Goal: Information Seeking & Learning: Learn about a topic

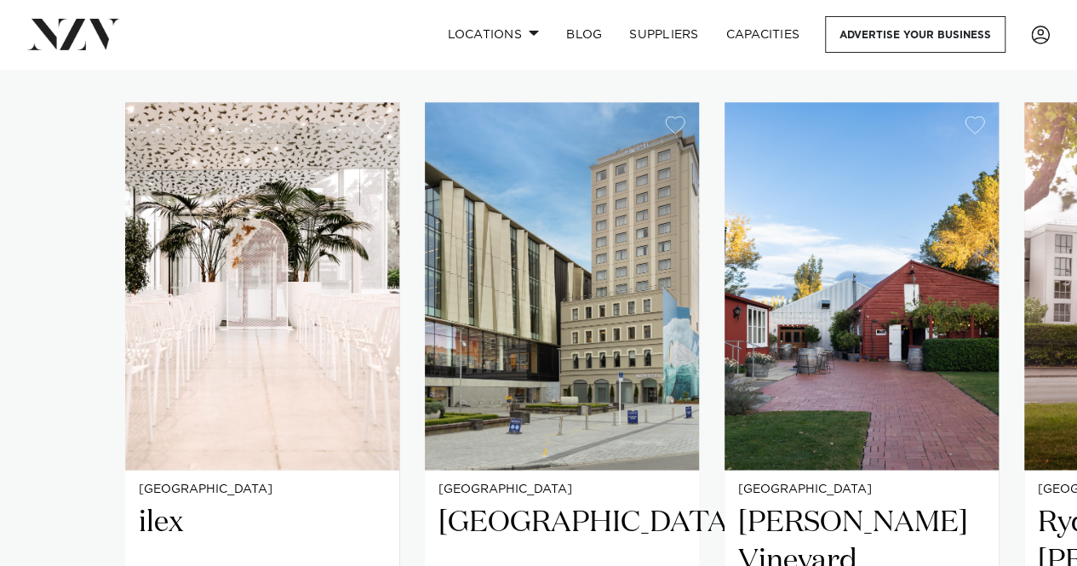
scroll to position [1101, 0]
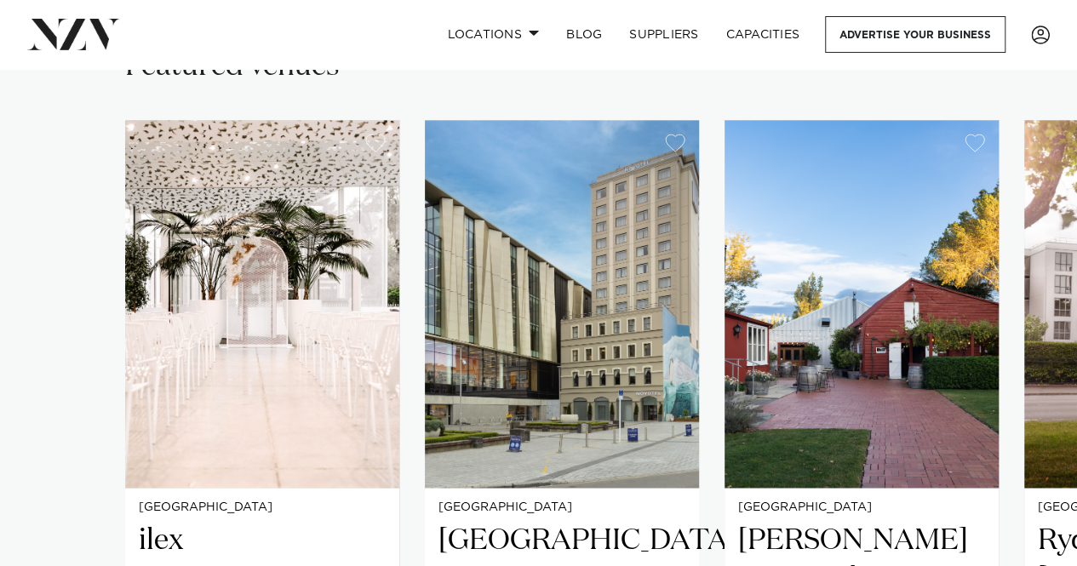
click at [710, 534] on div "Christchurch ilex An architectural oasis in the heart of [GEOGRAPHIC_DATA], ile…" at bounding box center [538, 472] width 827 height 704
drag, startPoint x: 690, startPoint y: 72, endPoint x: 484, endPoint y: 93, distance: 206.2
click at [484, 93] on div "Featured venues Christchurch ilex An architectural oasis in the heart of [GEOGR…" at bounding box center [539, 477] width 1050 height 858
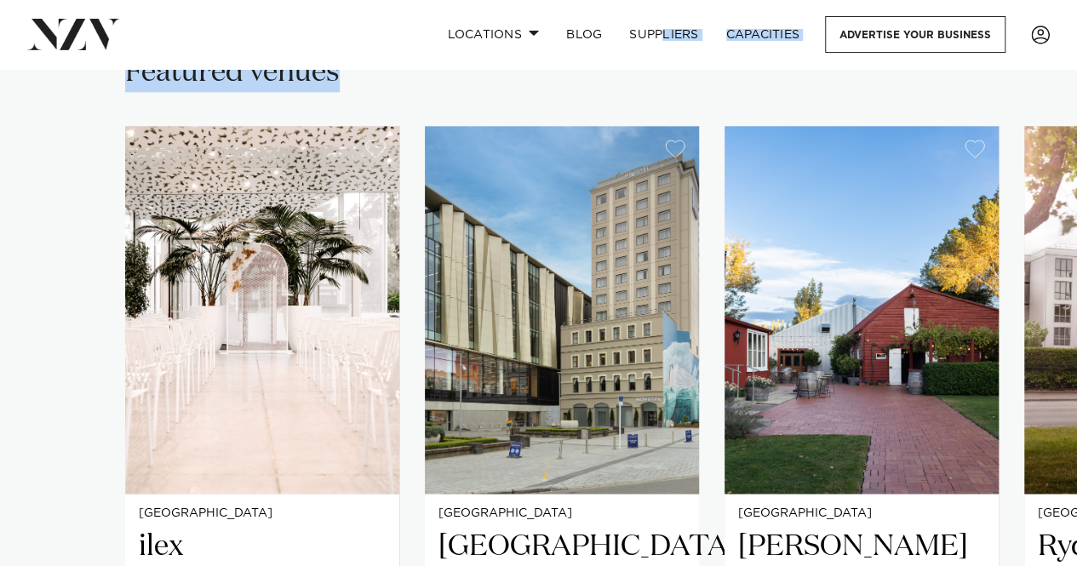
drag, startPoint x: 659, startPoint y: 57, endPoint x: 381, endPoint y: 92, distance: 279.8
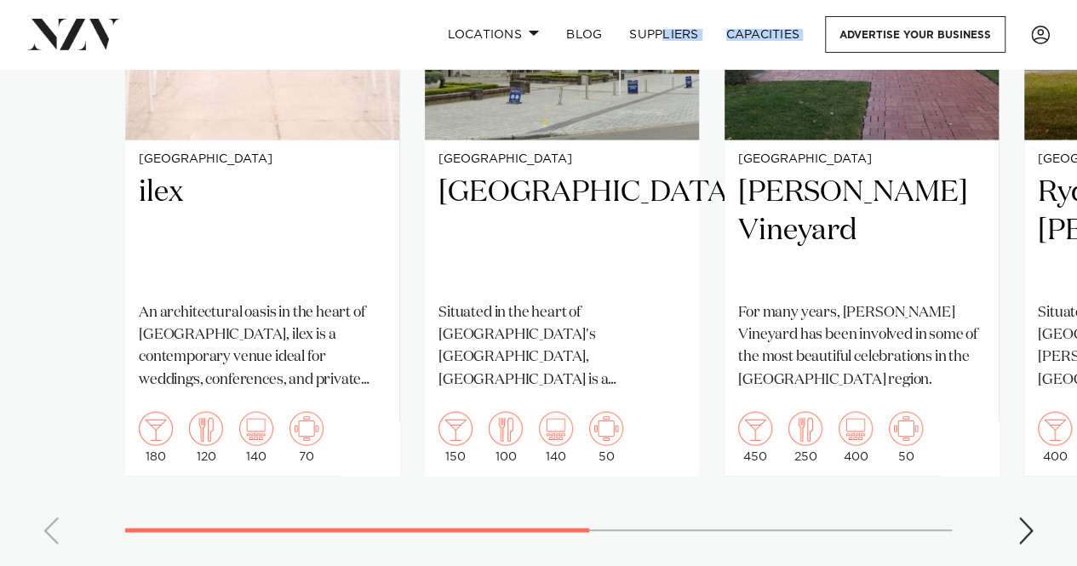
scroll to position [1413, 0]
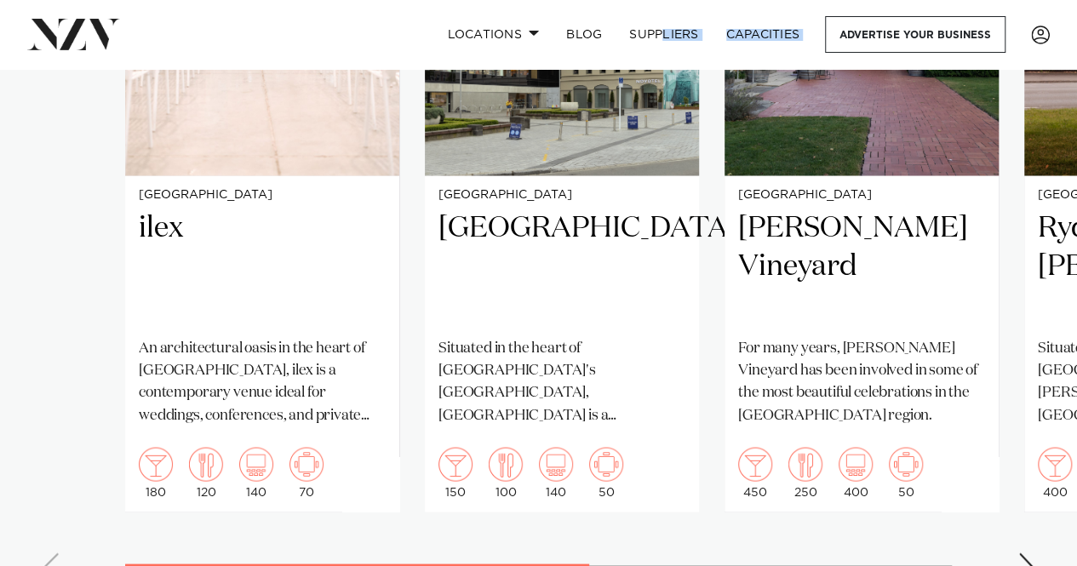
click at [1018, 553] on div "Next slide" at bounding box center [1026, 566] width 17 height 27
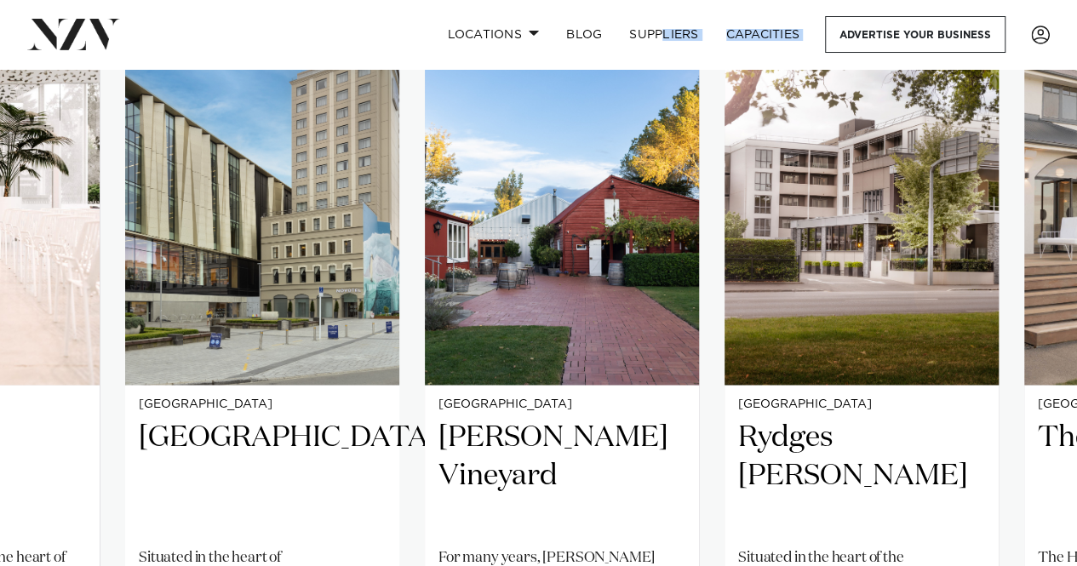
scroll to position [1386, 0]
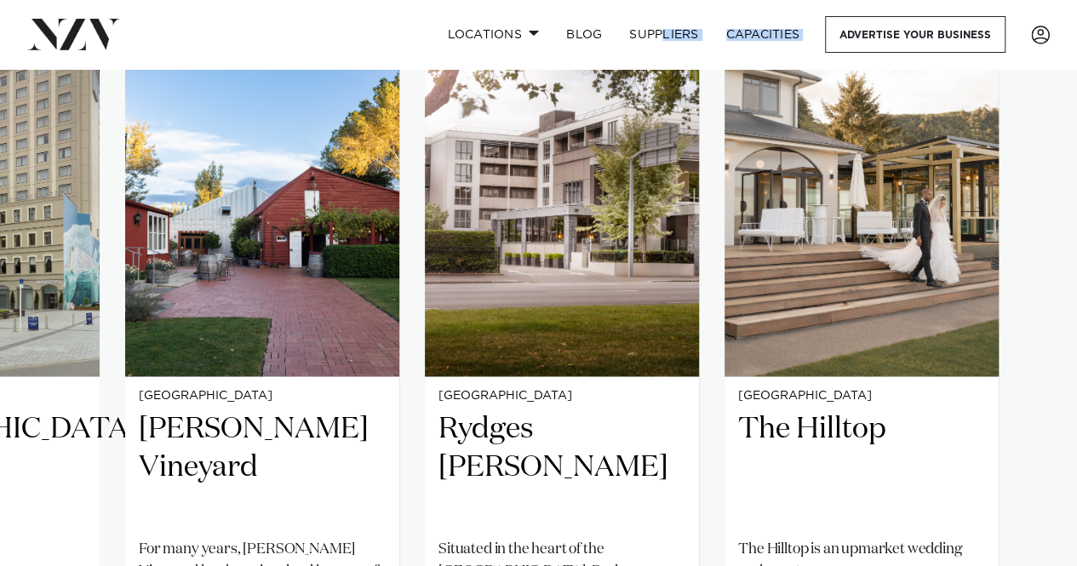
scroll to position [1177, 0]
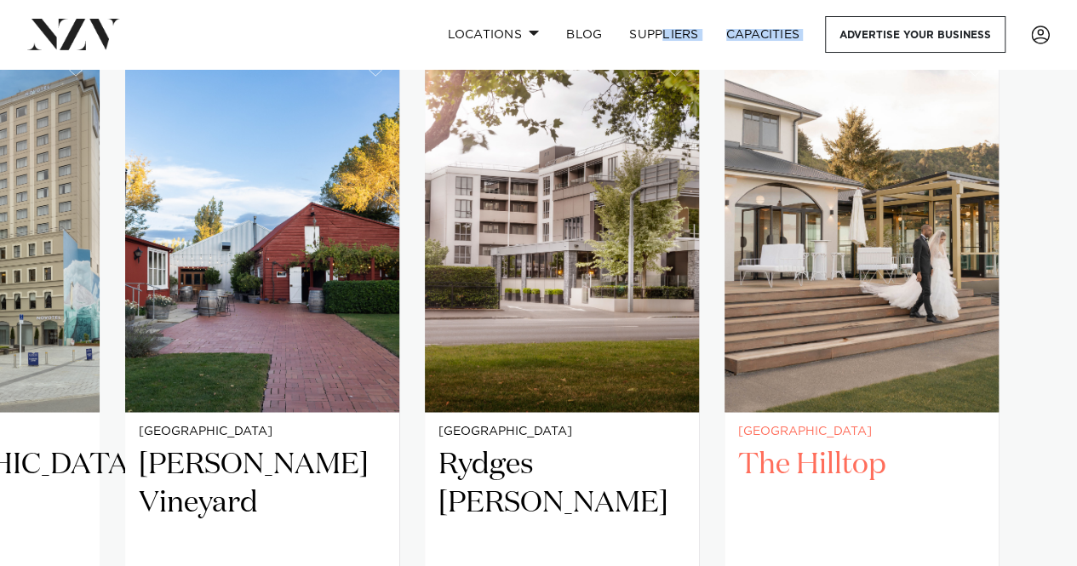
click at [812, 445] on h2 "The Hilltop" at bounding box center [861, 502] width 247 height 115
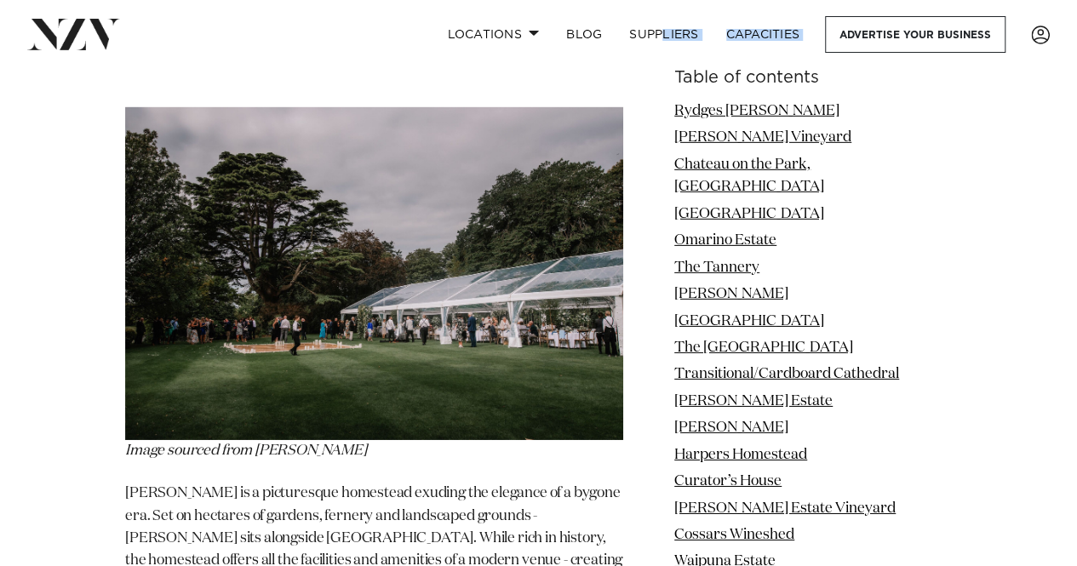
scroll to position [5784, 0]
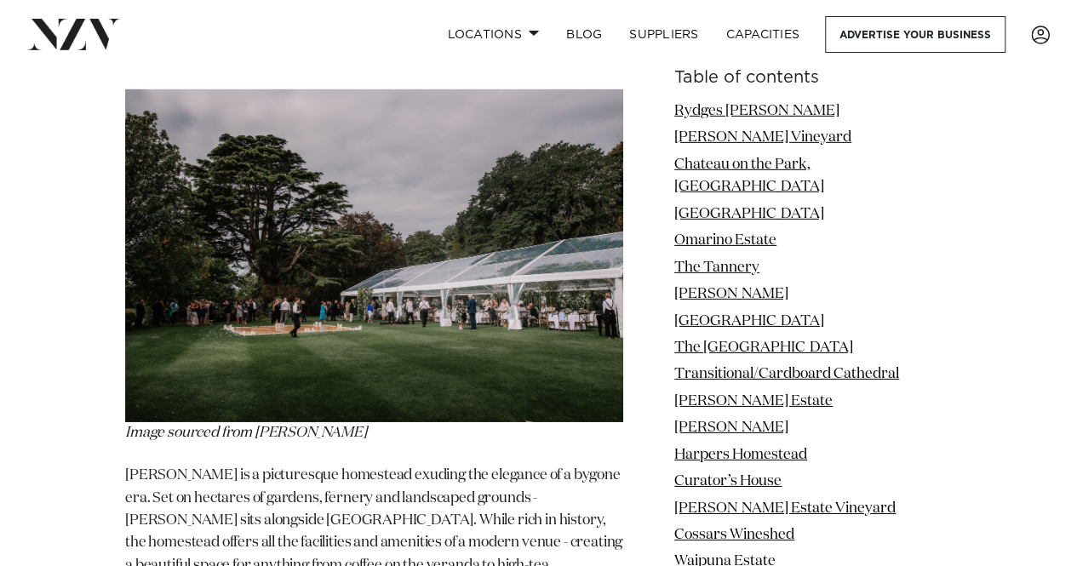
drag, startPoint x: 1084, startPoint y: 202, endPoint x: 1046, endPoint y: 112, distance: 96.9
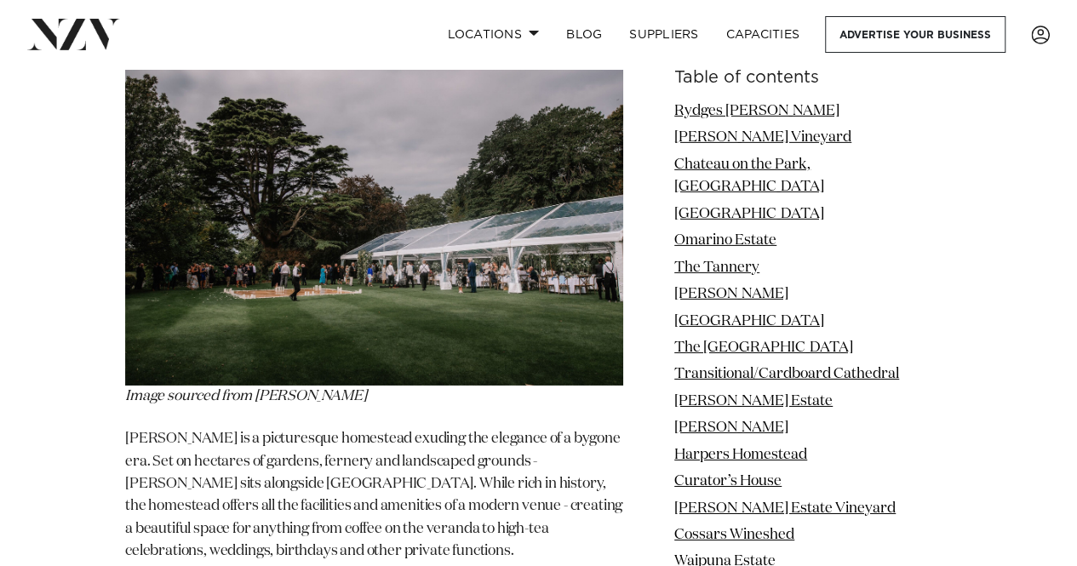
scroll to position [0, 0]
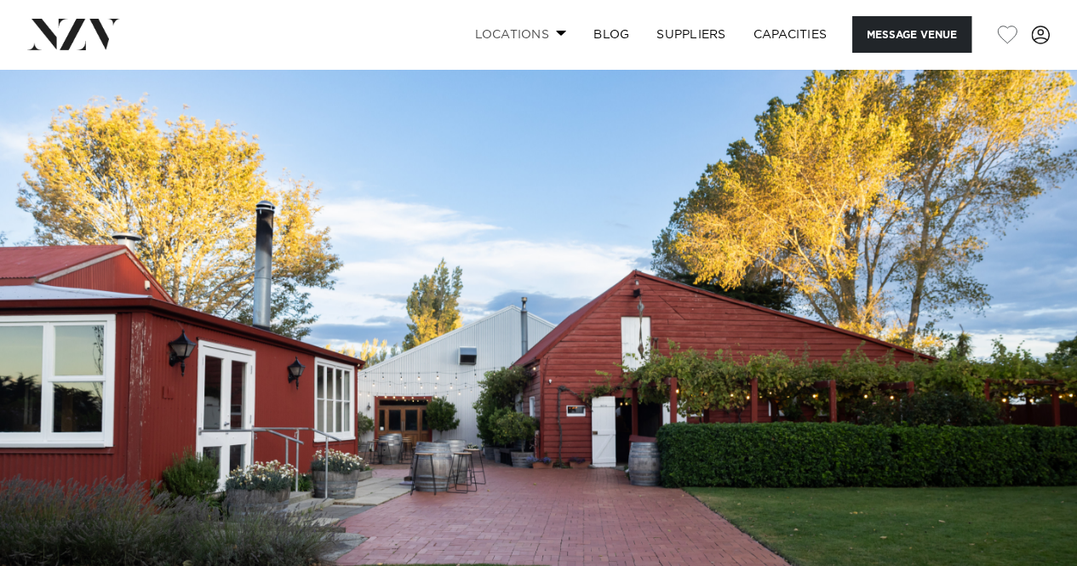
click at [561, 36] on span at bounding box center [561, 33] width 11 height 6
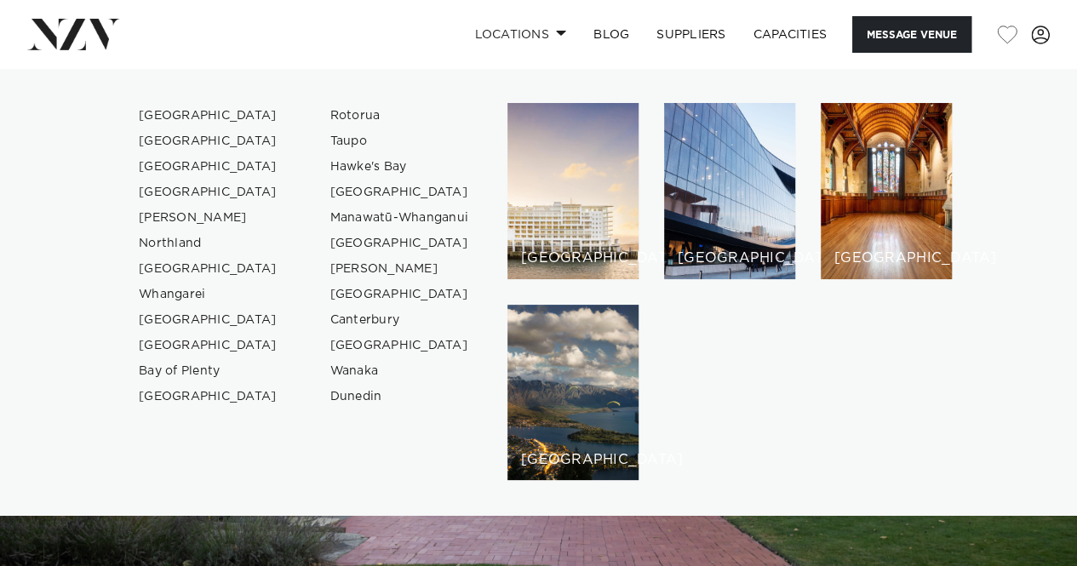
click at [700, 534] on img at bounding box center [538, 321] width 1077 height 505
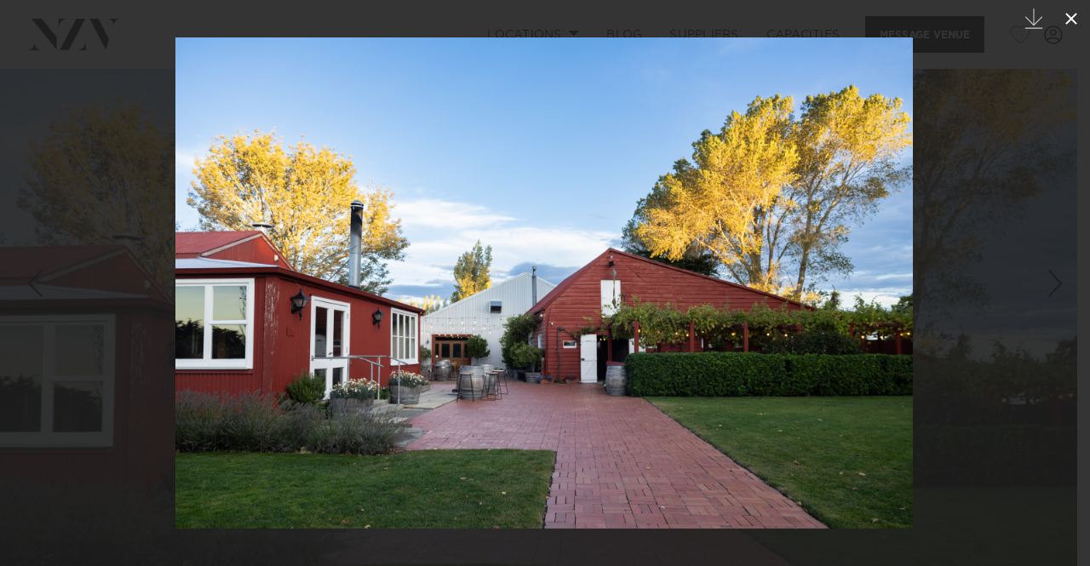
click at [1076, 22] on button at bounding box center [1070, 18] width 37 height 37
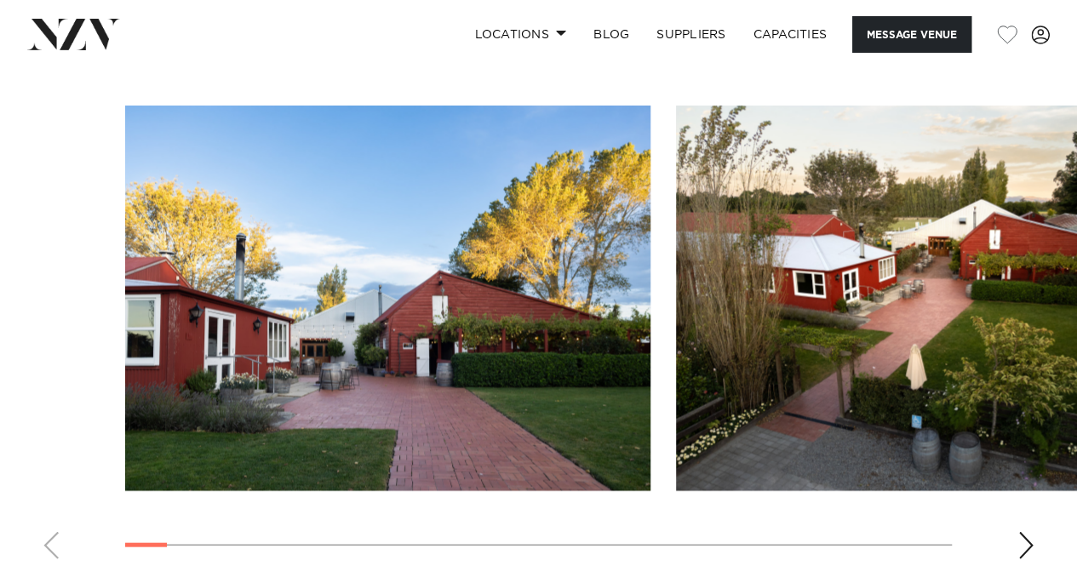
scroll to position [1722, 0]
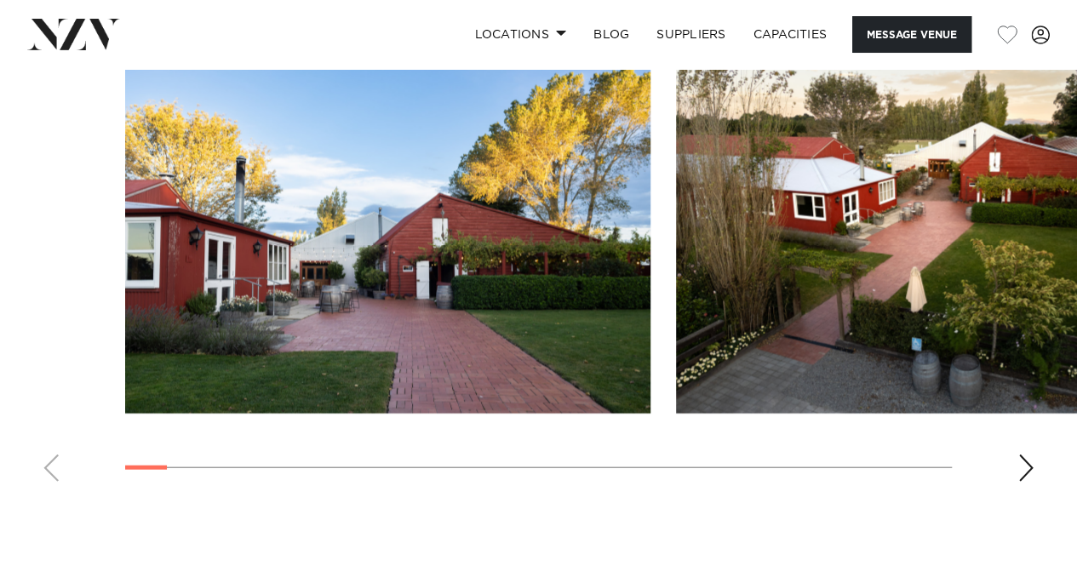
click at [1031, 455] on div "Next slide" at bounding box center [1026, 468] width 17 height 27
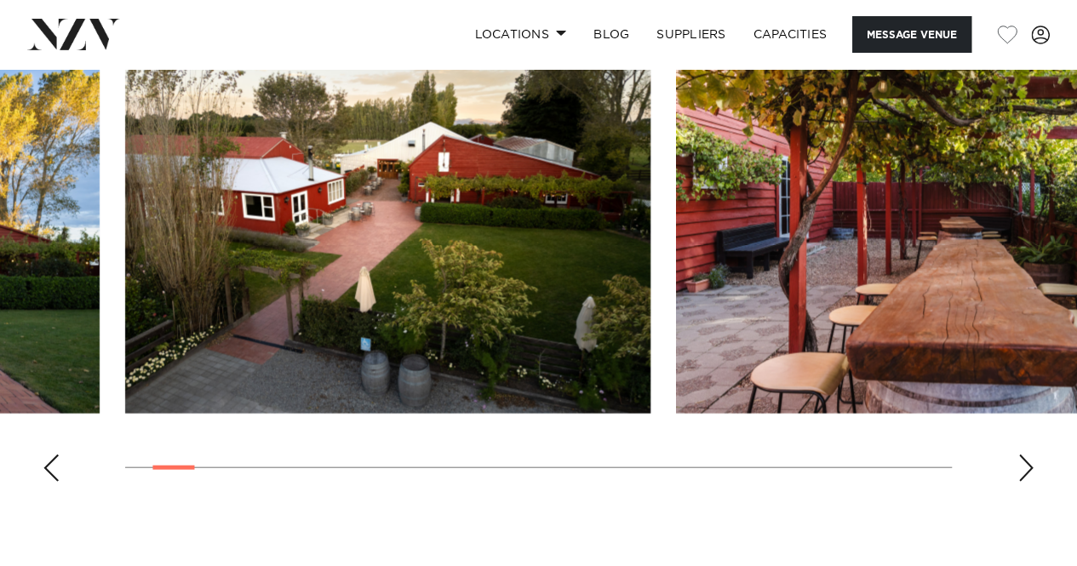
click at [1031, 455] on div "Next slide" at bounding box center [1026, 468] width 17 height 27
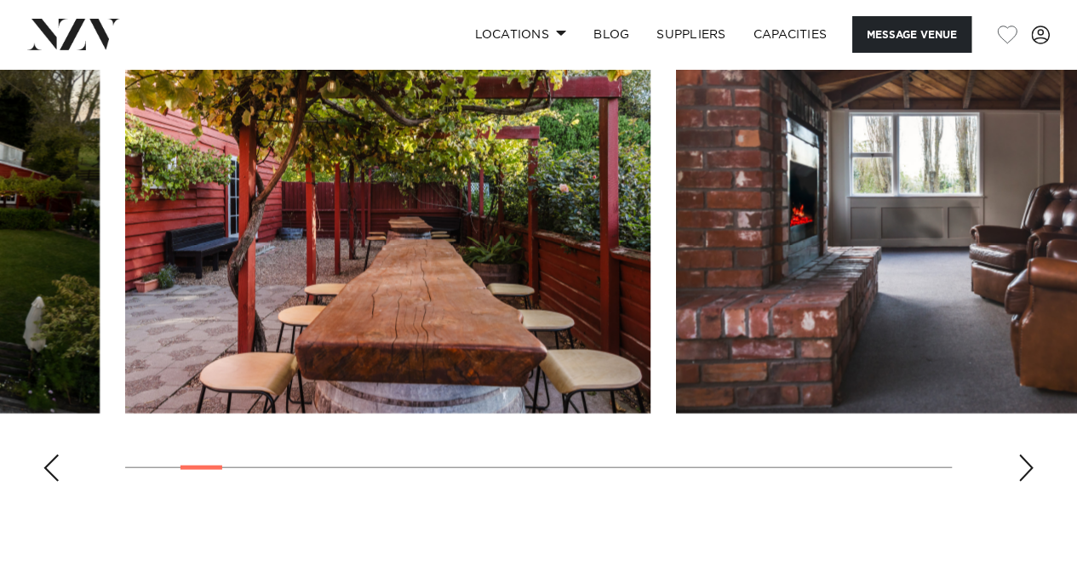
click at [1029, 455] on div "Next slide" at bounding box center [1026, 468] width 17 height 27
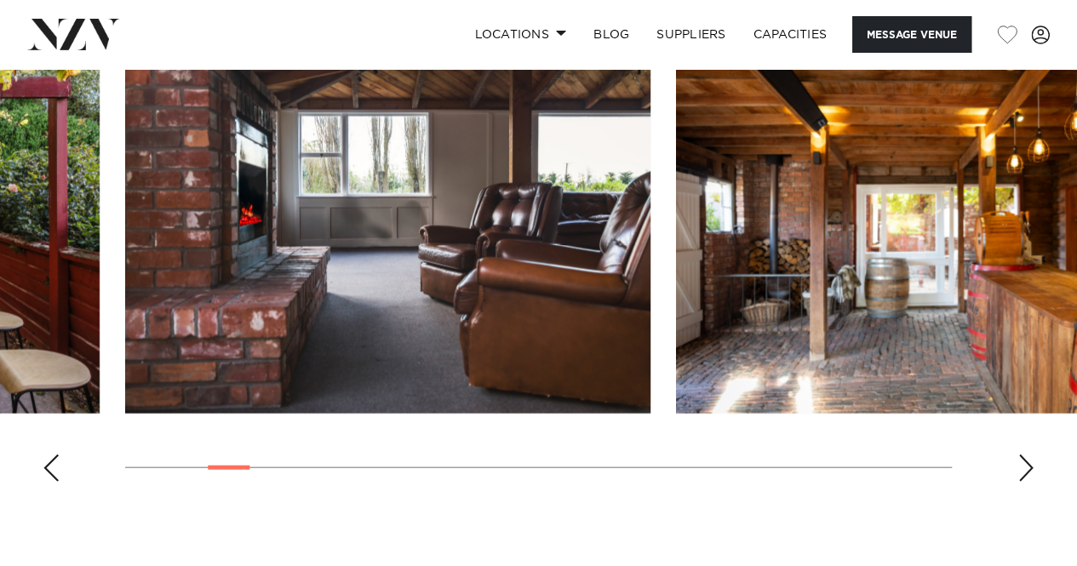
click at [1025, 455] on div "Next slide" at bounding box center [1026, 468] width 17 height 27
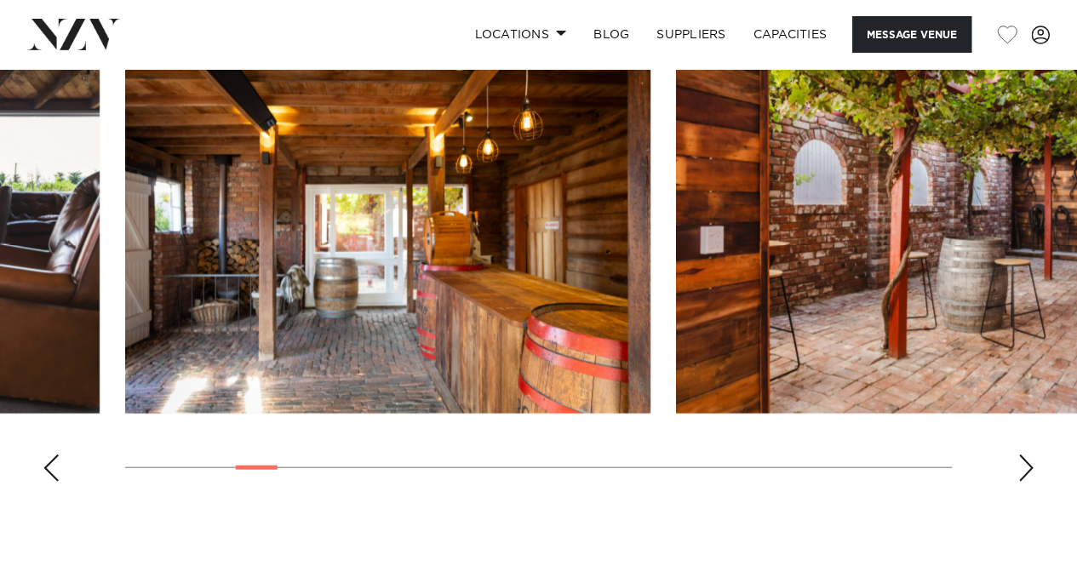
click at [1025, 455] on div "Next slide" at bounding box center [1026, 468] width 17 height 27
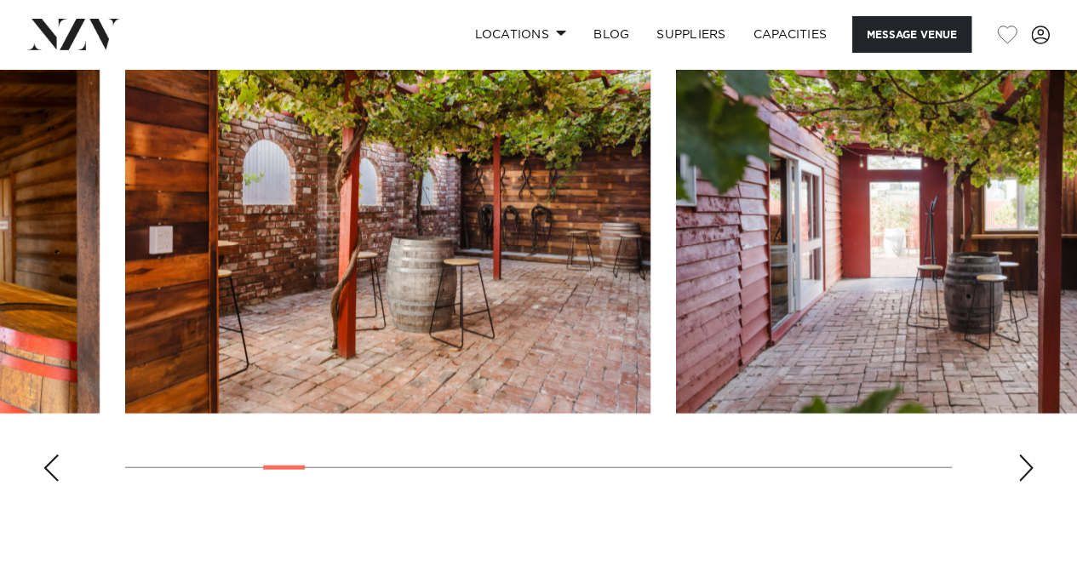
click at [1025, 455] on div "Next slide" at bounding box center [1026, 468] width 17 height 27
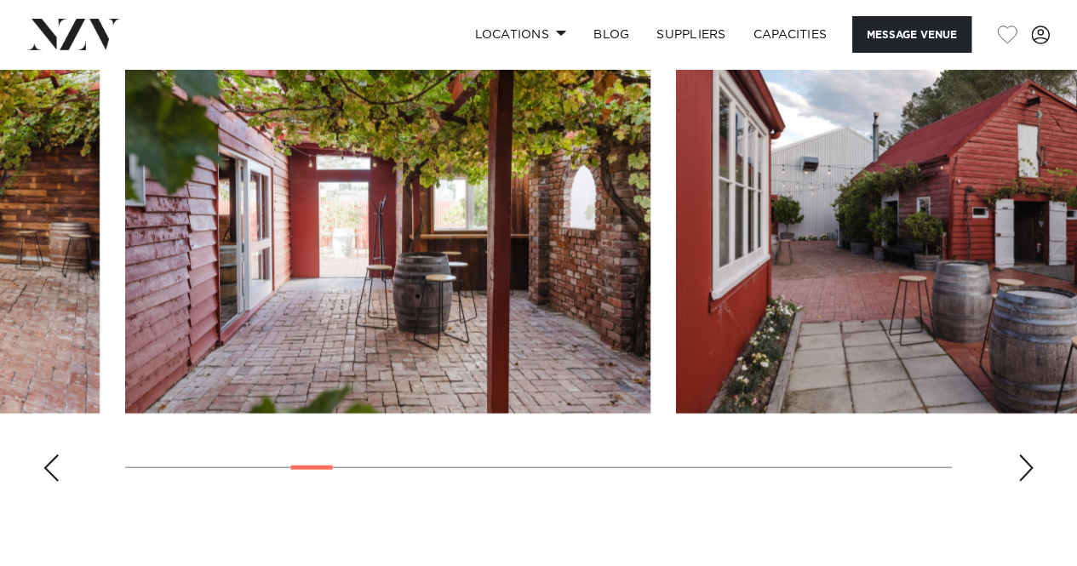
click at [1025, 455] on div "Next slide" at bounding box center [1026, 468] width 17 height 27
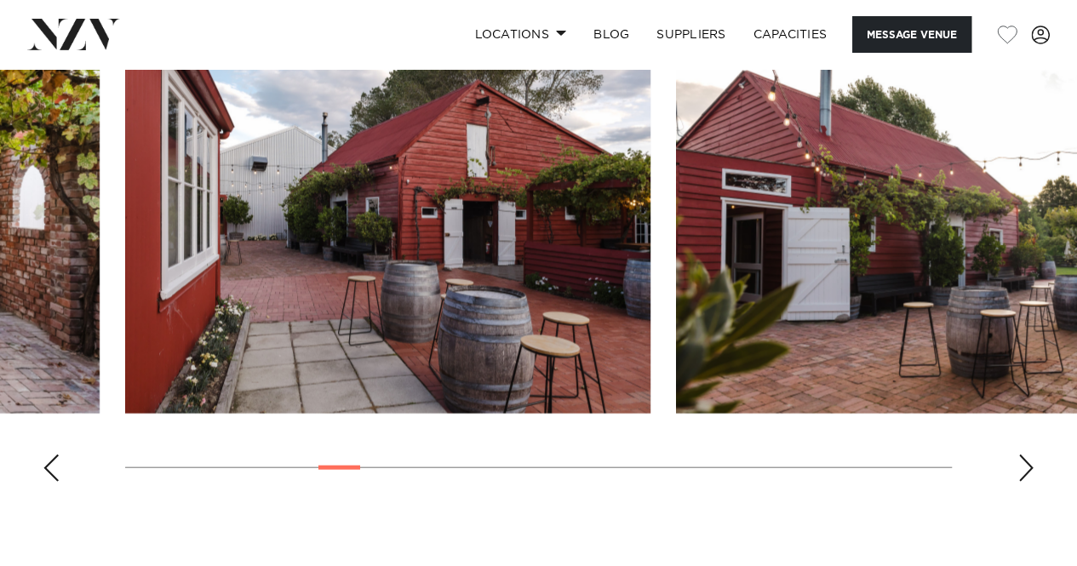
click at [1025, 455] on div "Next slide" at bounding box center [1026, 468] width 17 height 27
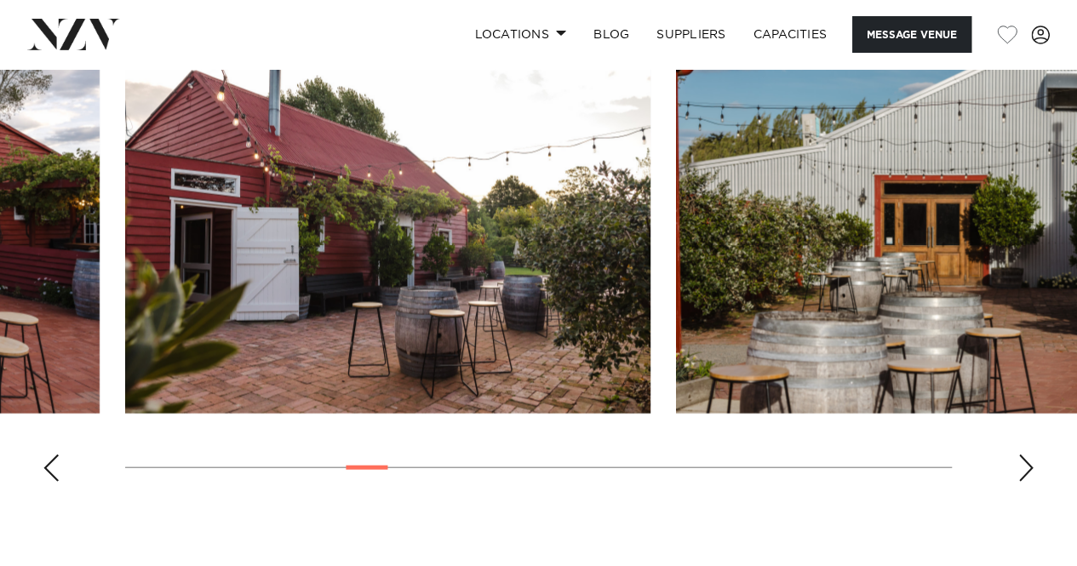
click at [1025, 455] on div "Next slide" at bounding box center [1026, 468] width 17 height 27
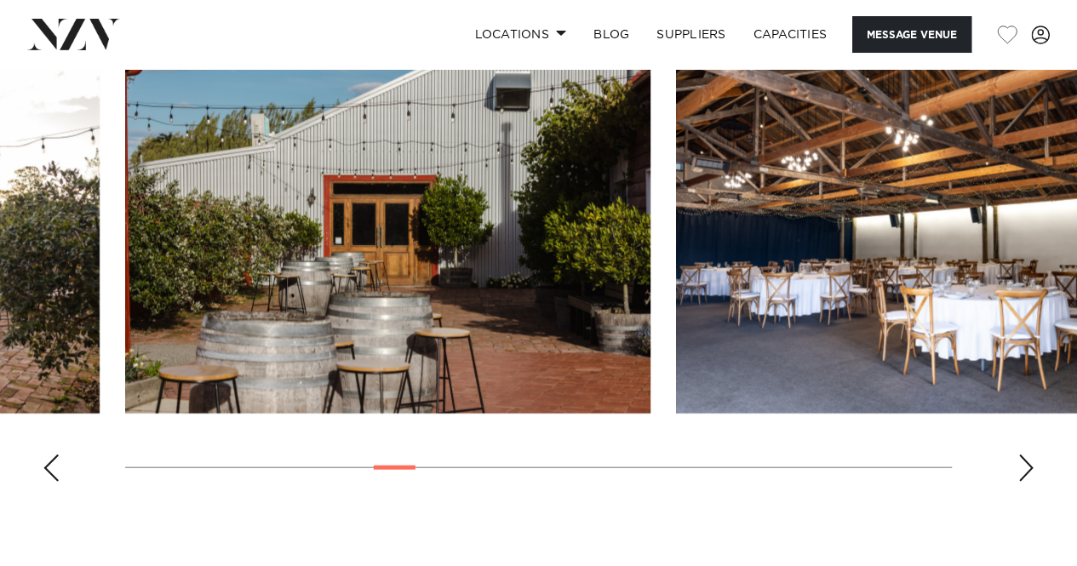
click at [1025, 455] on div "Next slide" at bounding box center [1026, 468] width 17 height 27
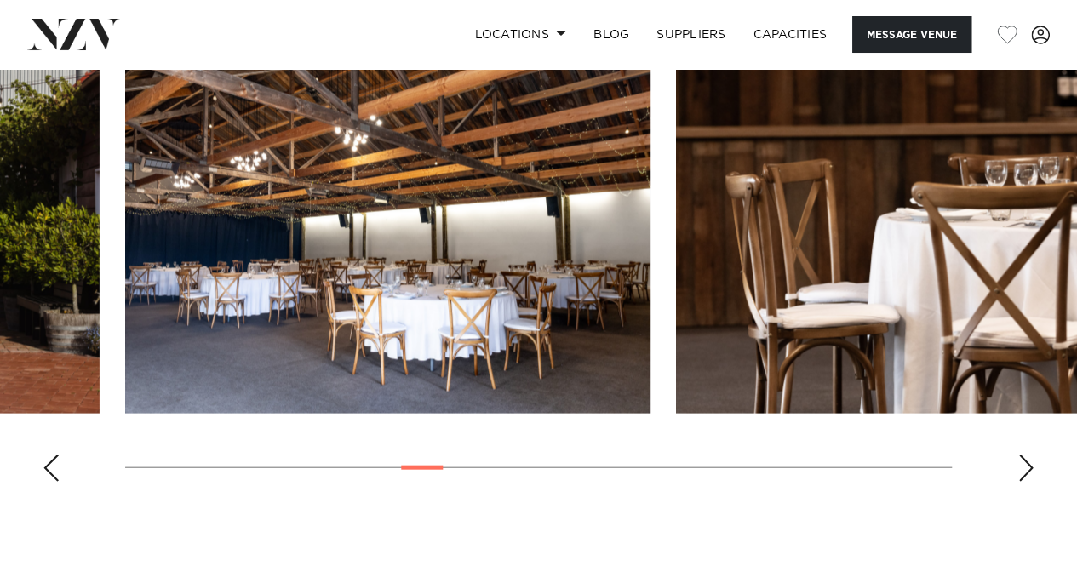
click at [1025, 455] on div "Next slide" at bounding box center [1026, 468] width 17 height 27
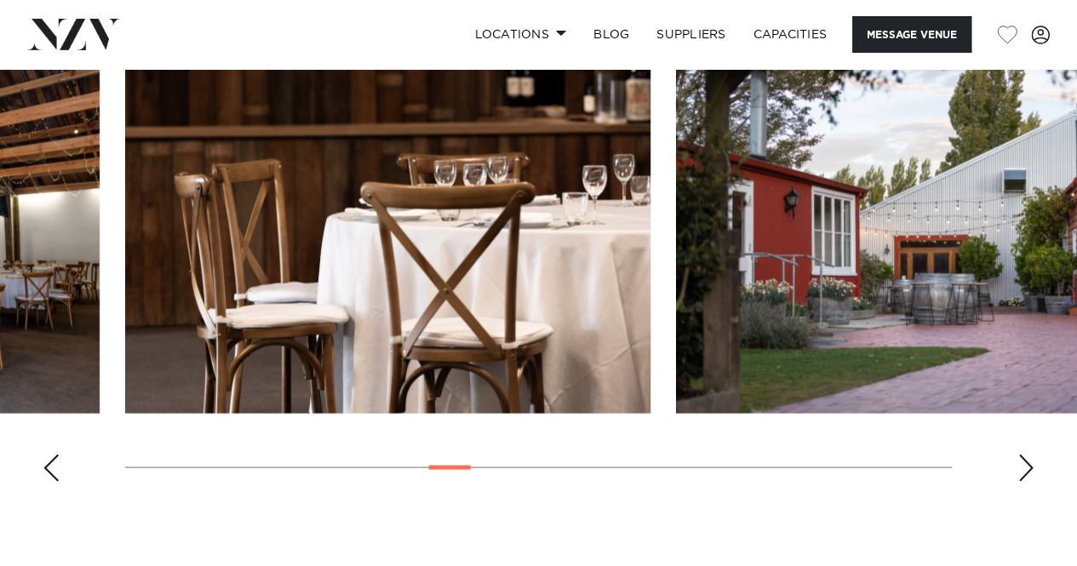
click at [1025, 455] on div "Next slide" at bounding box center [1026, 468] width 17 height 27
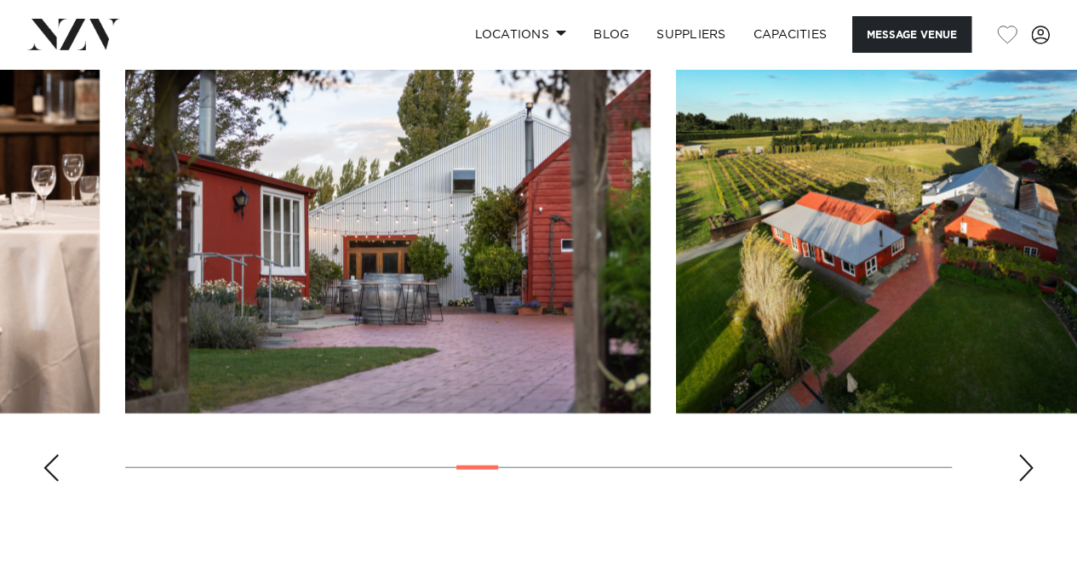
click at [1025, 455] on div "Next slide" at bounding box center [1026, 468] width 17 height 27
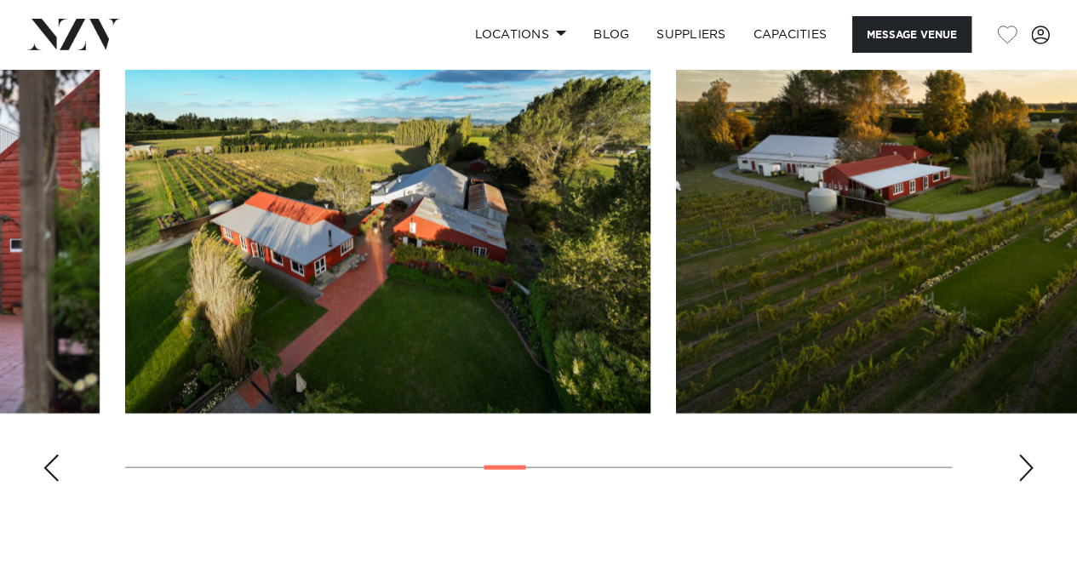
click at [1025, 455] on div "Next slide" at bounding box center [1026, 468] width 17 height 27
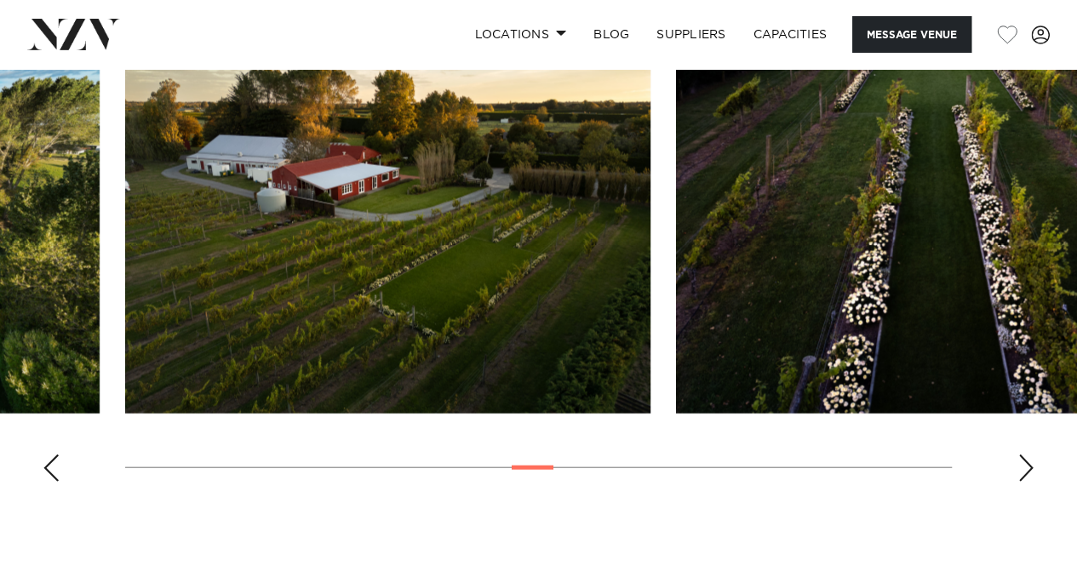
click at [1025, 455] on div "Next slide" at bounding box center [1026, 468] width 17 height 27
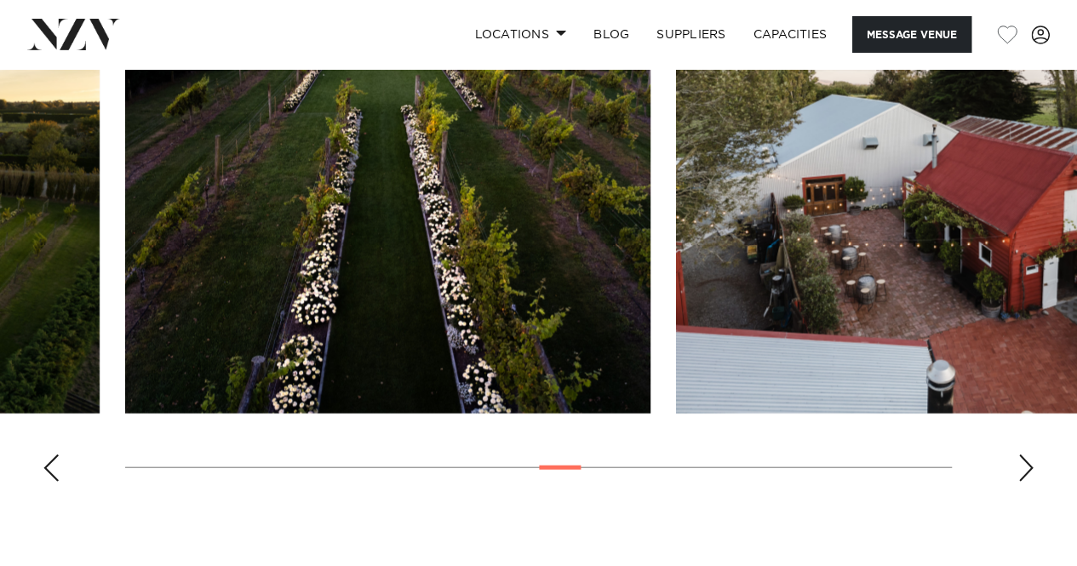
click at [1025, 455] on div "Next slide" at bounding box center [1026, 468] width 17 height 27
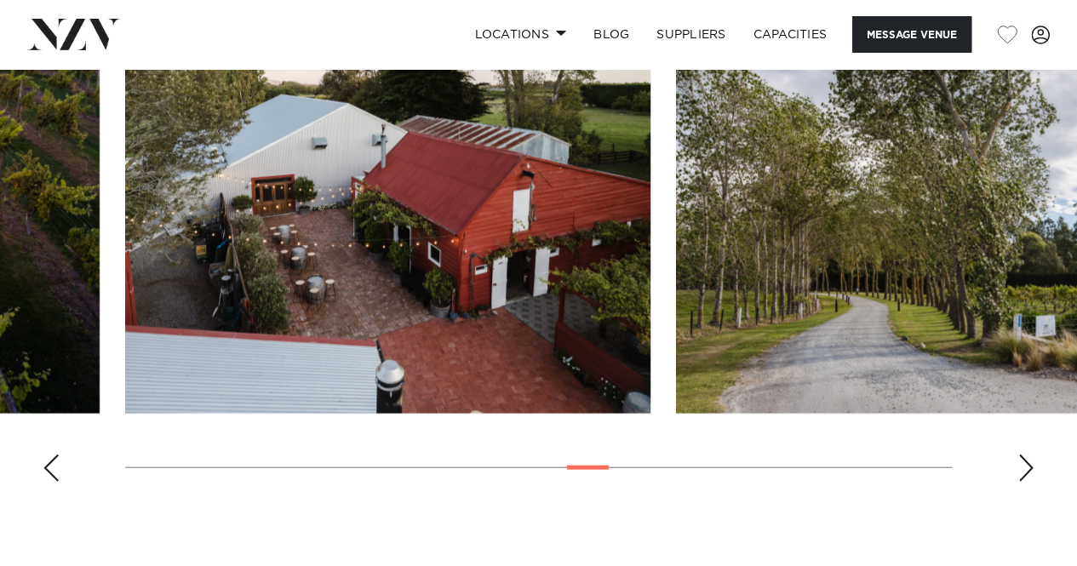
click at [1025, 455] on div "Next slide" at bounding box center [1026, 468] width 17 height 27
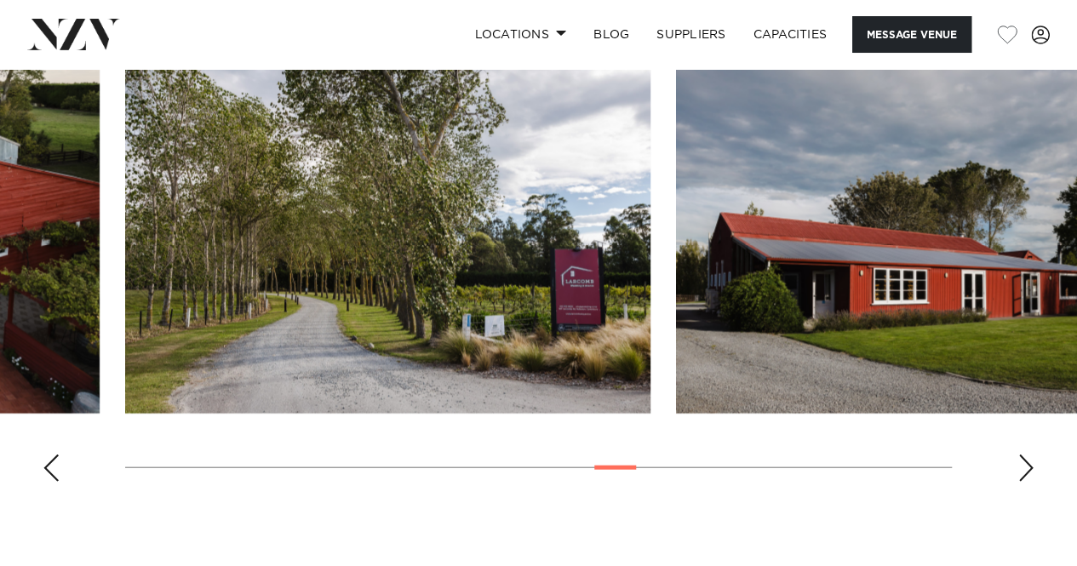
click at [1025, 455] on div "Next slide" at bounding box center [1026, 468] width 17 height 27
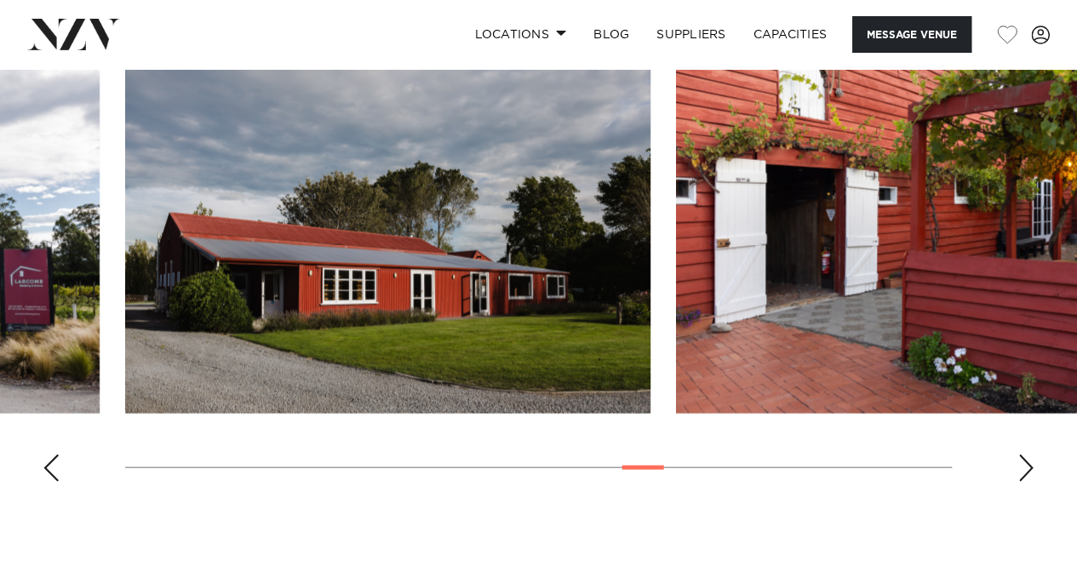
click at [1025, 455] on div "Next slide" at bounding box center [1026, 468] width 17 height 27
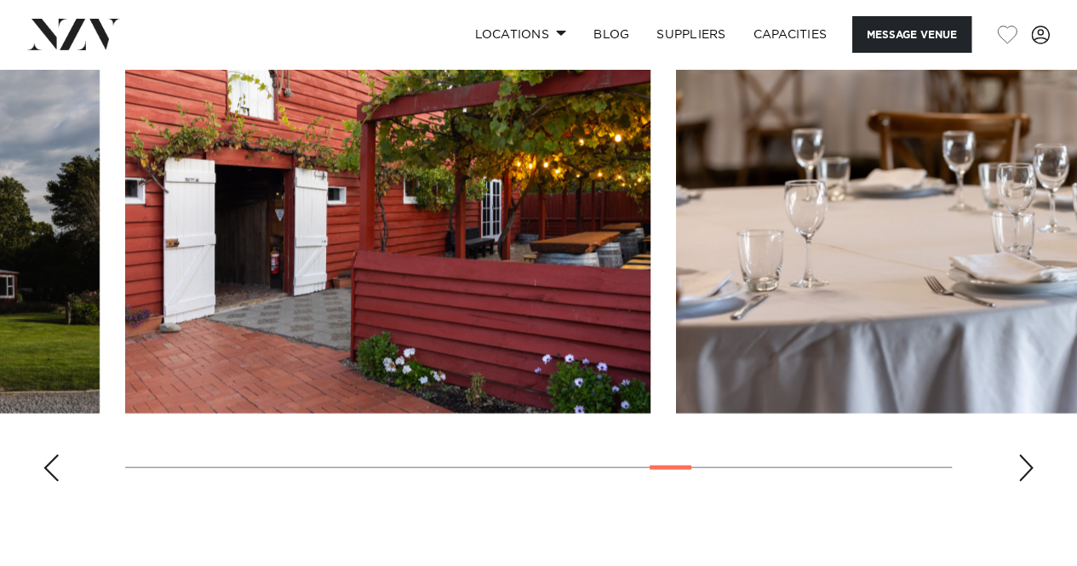
click at [1025, 455] on div "Next slide" at bounding box center [1026, 468] width 17 height 27
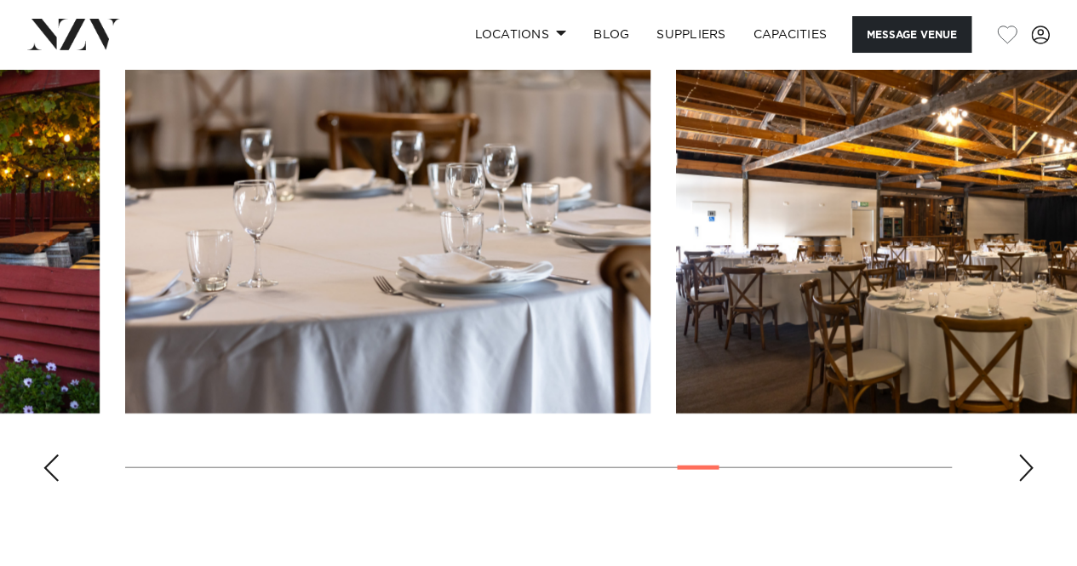
click at [1025, 455] on div "Next slide" at bounding box center [1026, 468] width 17 height 27
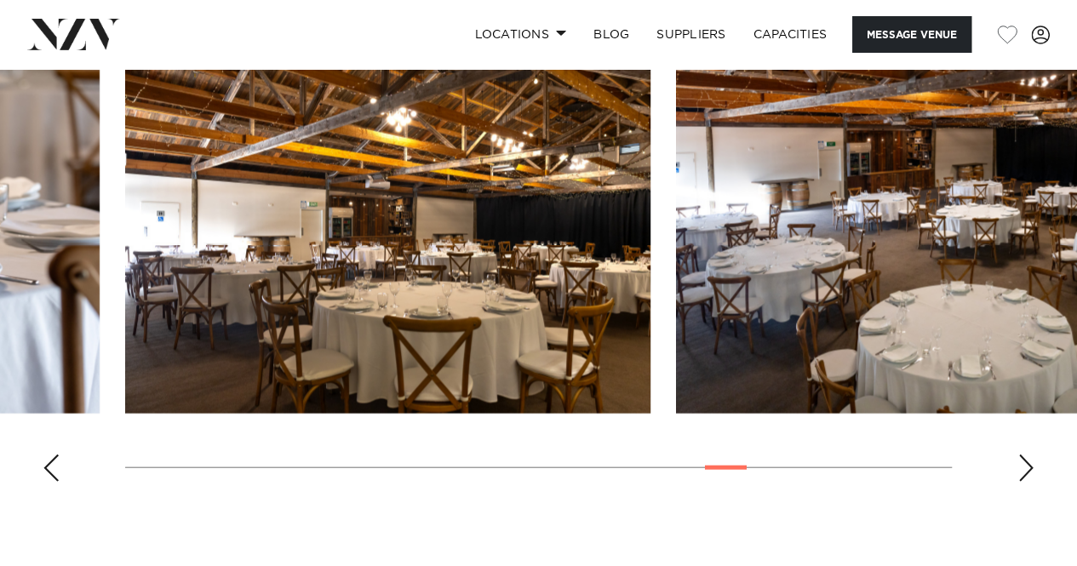
click at [1025, 455] on div "Next slide" at bounding box center [1026, 468] width 17 height 27
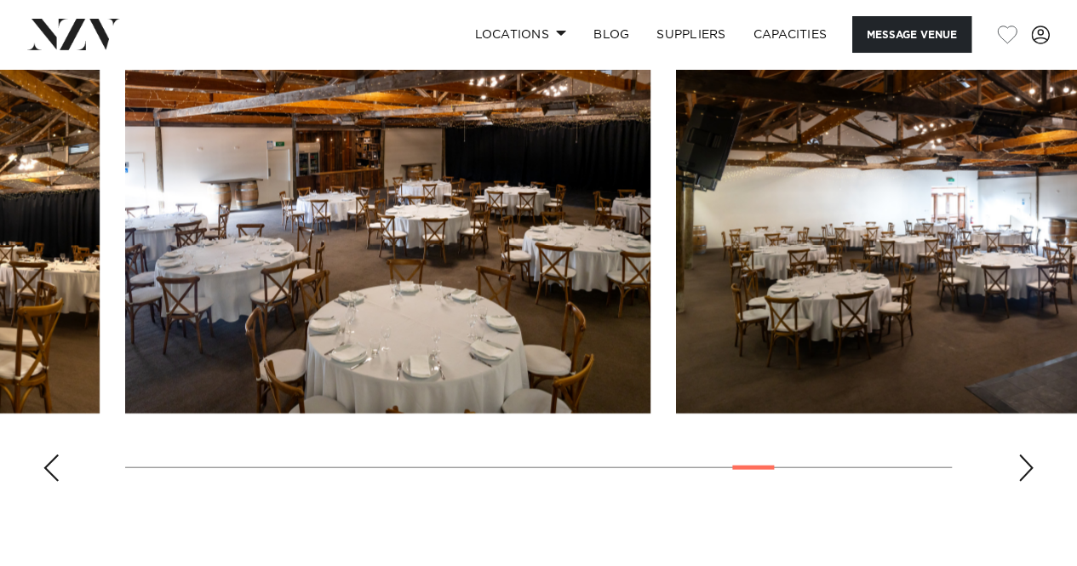
click at [1025, 455] on div "Next slide" at bounding box center [1026, 468] width 17 height 27
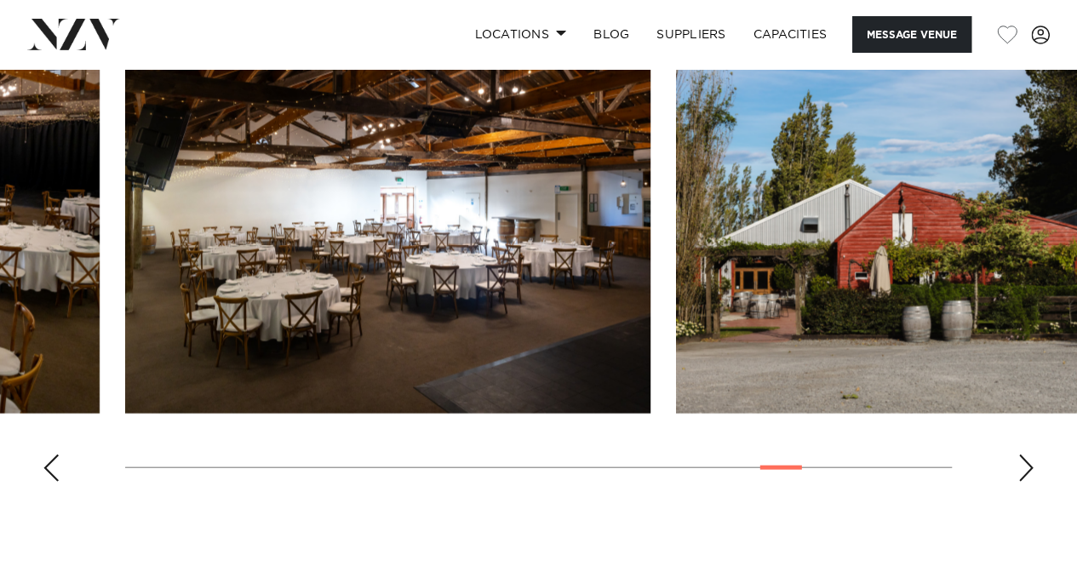
click at [1025, 455] on div "Next slide" at bounding box center [1026, 468] width 17 height 27
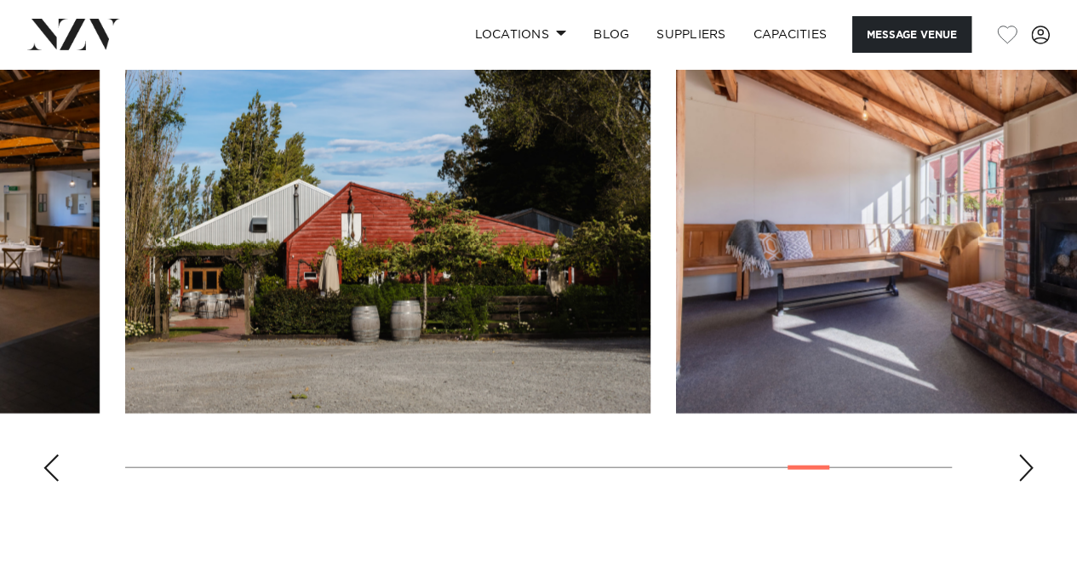
click at [1025, 455] on div "Next slide" at bounding box center [1026, 468] width 17 height 27
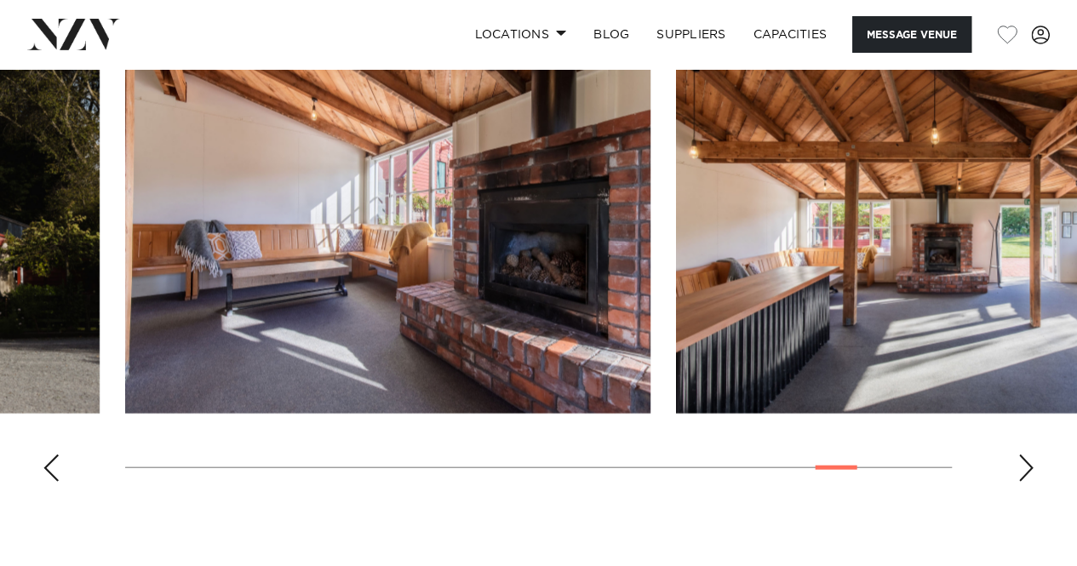
click at [1025, 455] on div "Next slide" at bounding box center [1026, 468] width 17 height 27
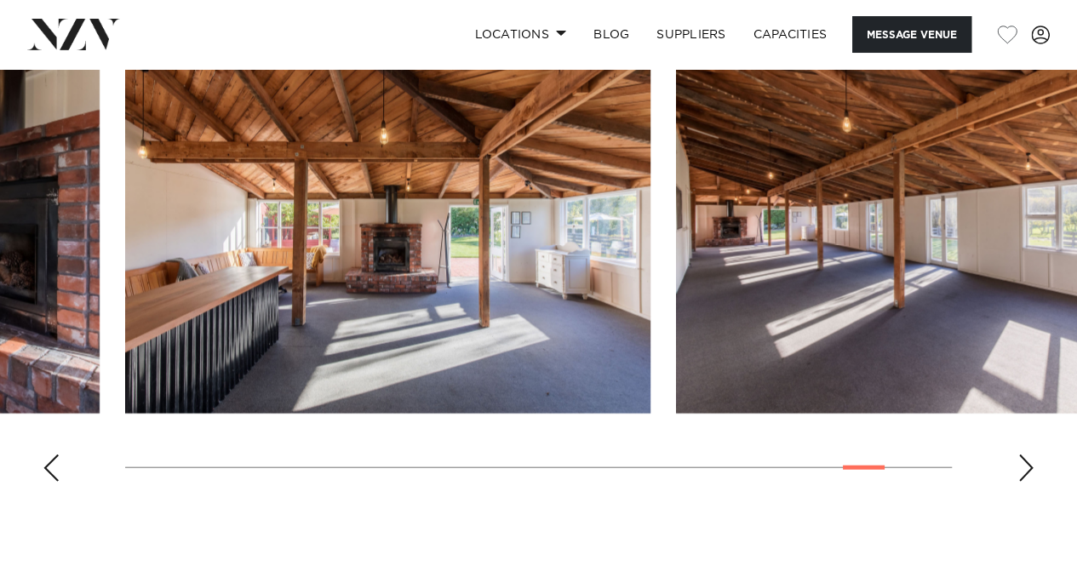
click at [1025, 455] on div "Next slide" at bounding box center [1026, 468] width 17 height 27
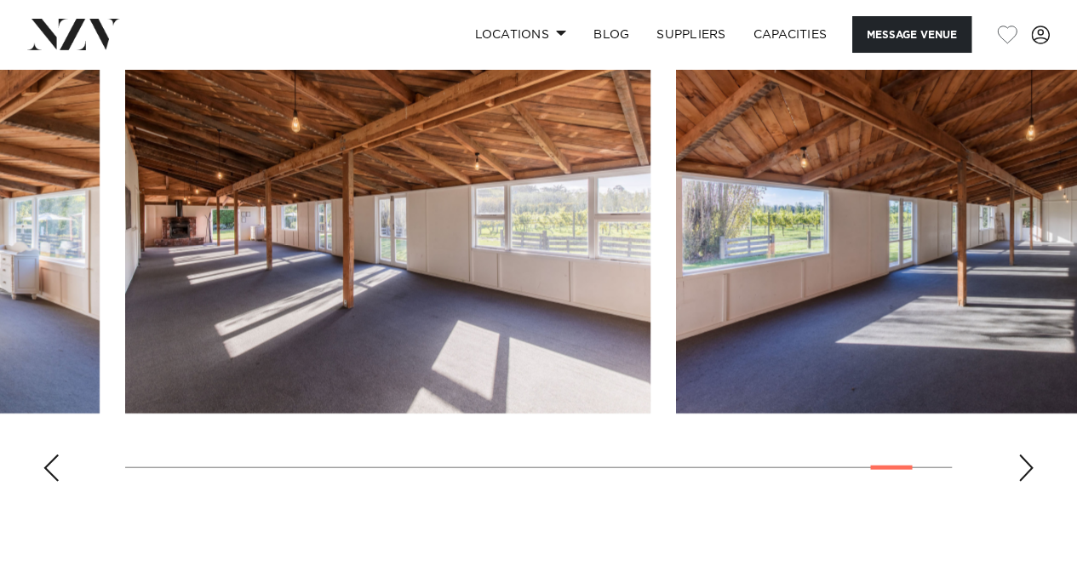
click at [1025, 455] on div "Next slide" at bounding box center [1026, 468] width 17 height 27
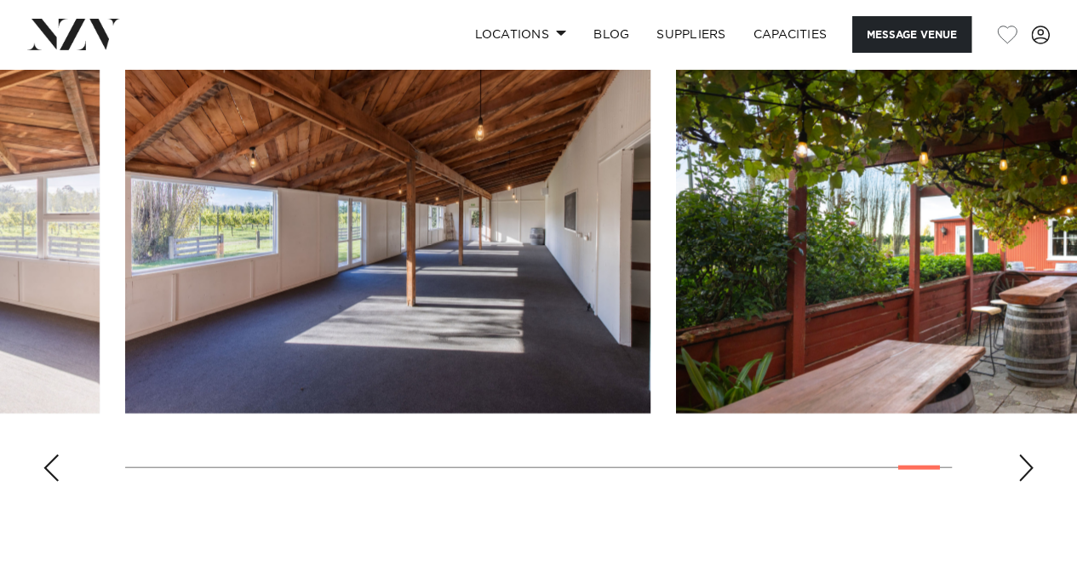
click at [1025, 455] on div "Next slide" at bounding box center [1026, 468] width 17 height 27
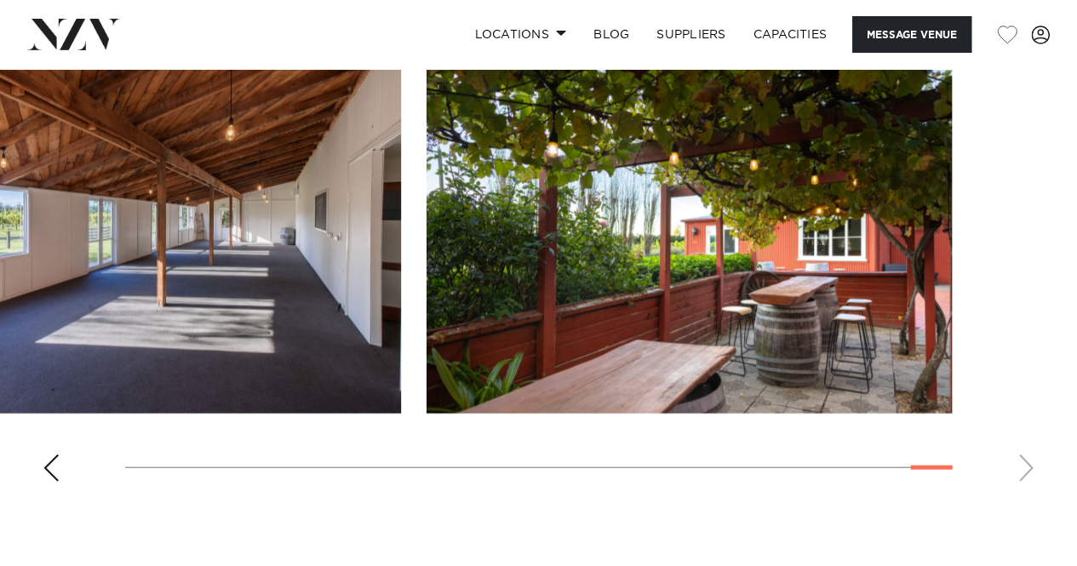
click at [1025, 450] on swiper-container at bounding box center [538, 261] width 1077 height 467
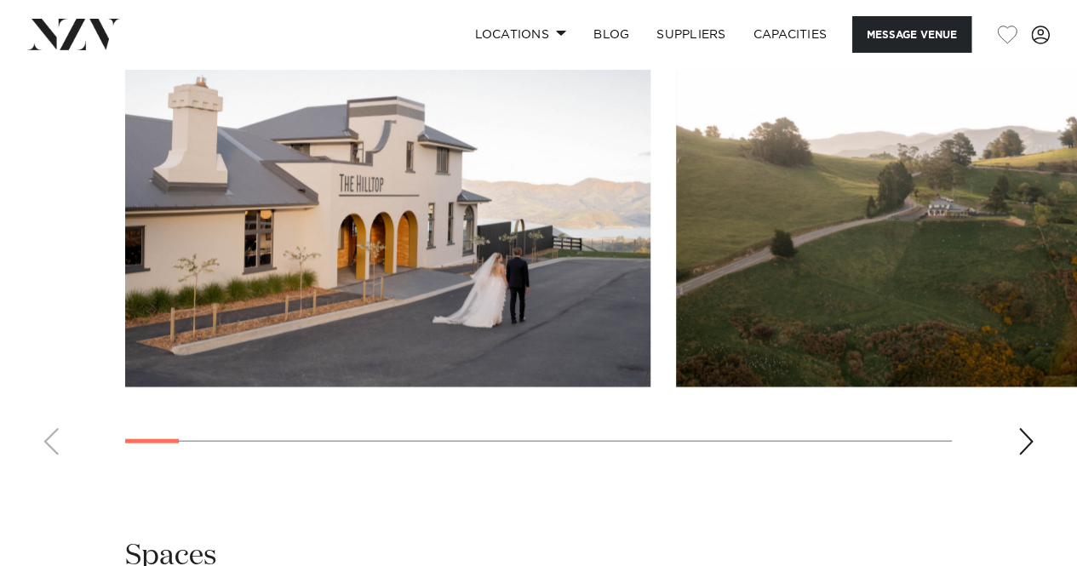
scroll to position [1700, 0]
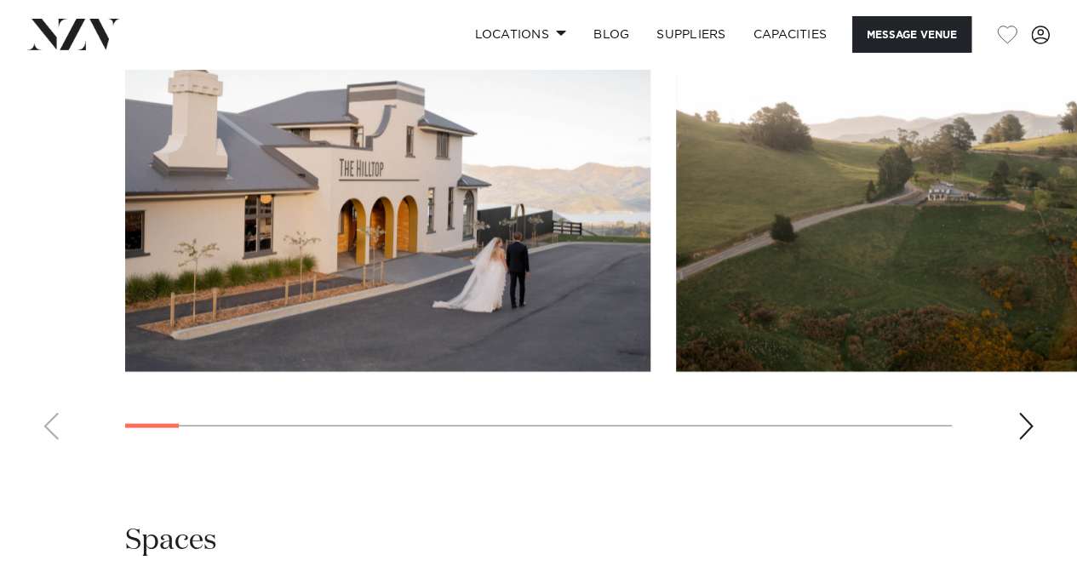
click at [1028, 440] on div "Next slide" at bounding box center [1026, 426] width 17 height 27
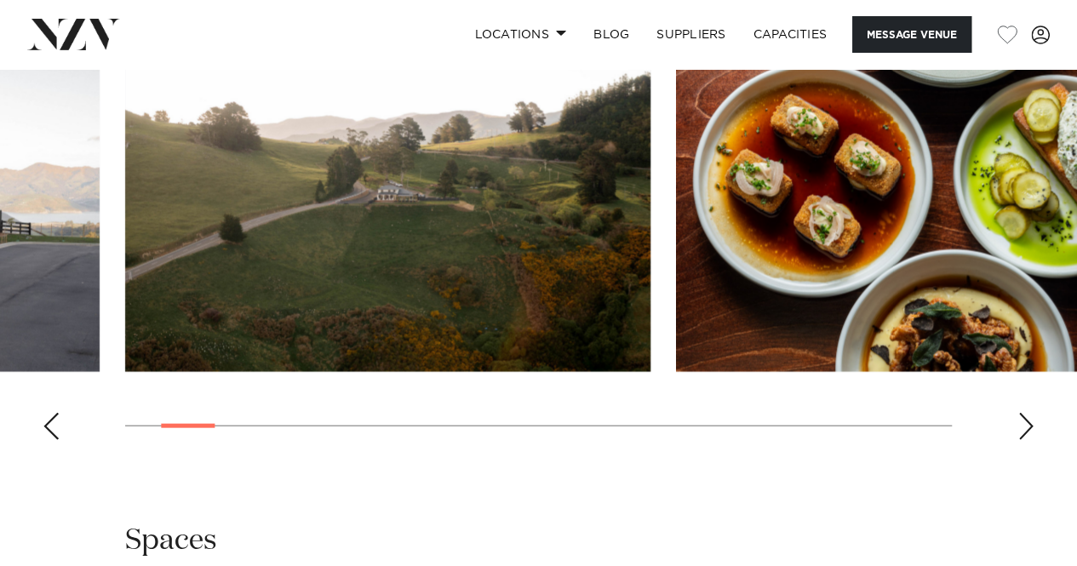
click at [1028, 440] on div "Next slide" at bounding box center [1026, 426] width 17 height 27
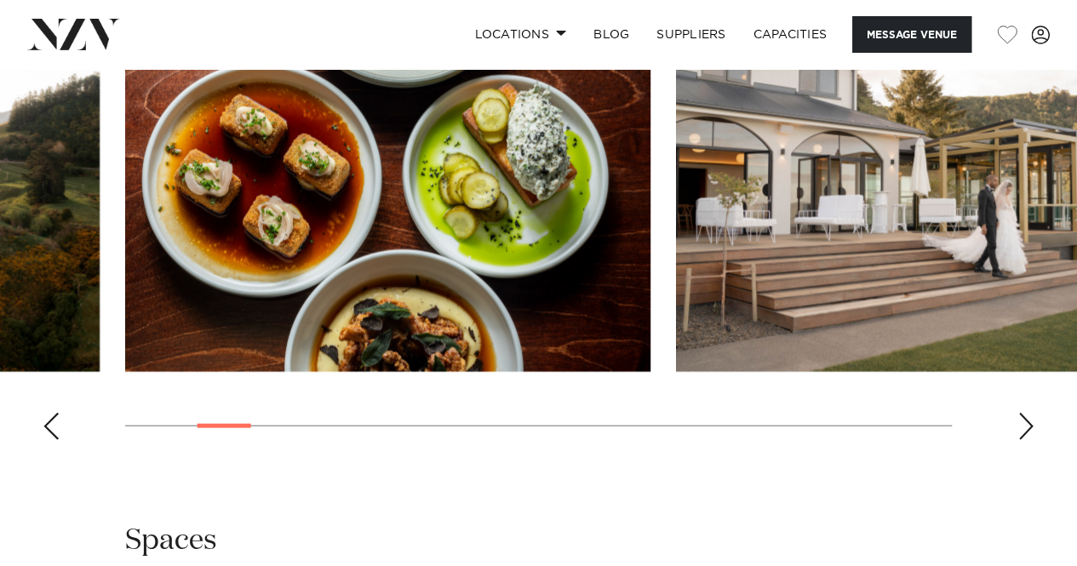
click at [1028, 440] on div "Next slide" at bounding box center [1026, 426] width 17 height 27
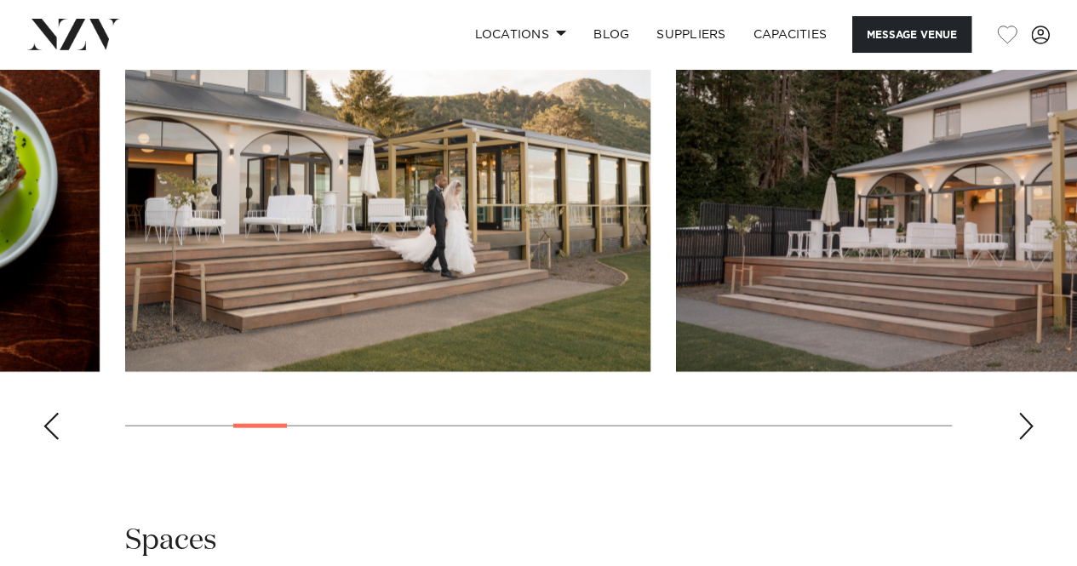
click at [1028, 440] on div "Next slide" at bounding box center [1026, 426] width 17 height 27
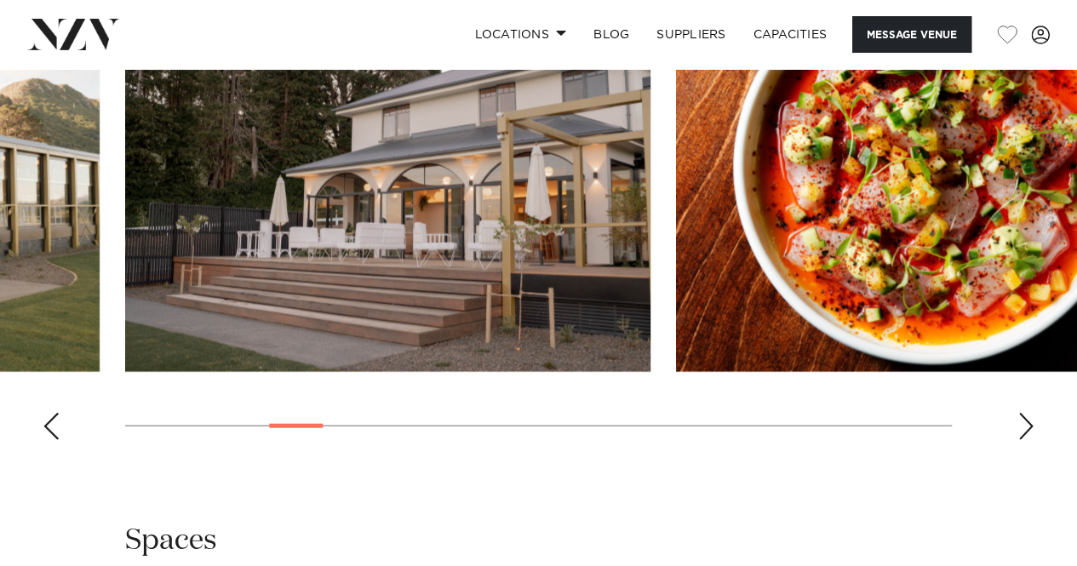
click at [1028, 440] on div "Next slide" at bounding box center [1026, 426] width 17 height 27
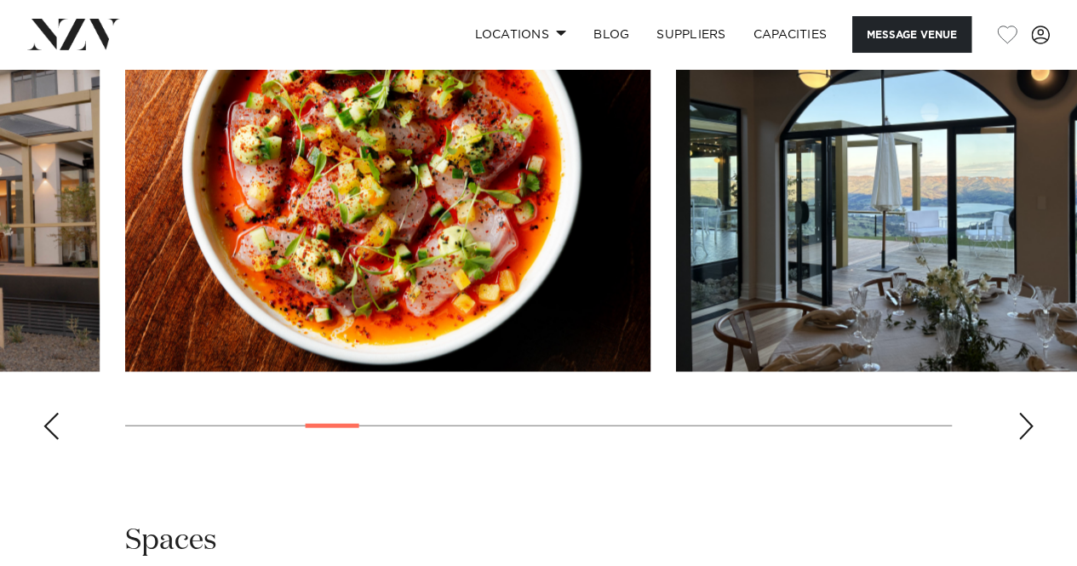
click at [1028, 440] on div "Next slide" at bounding box center [1026, 426] width 17 height 27
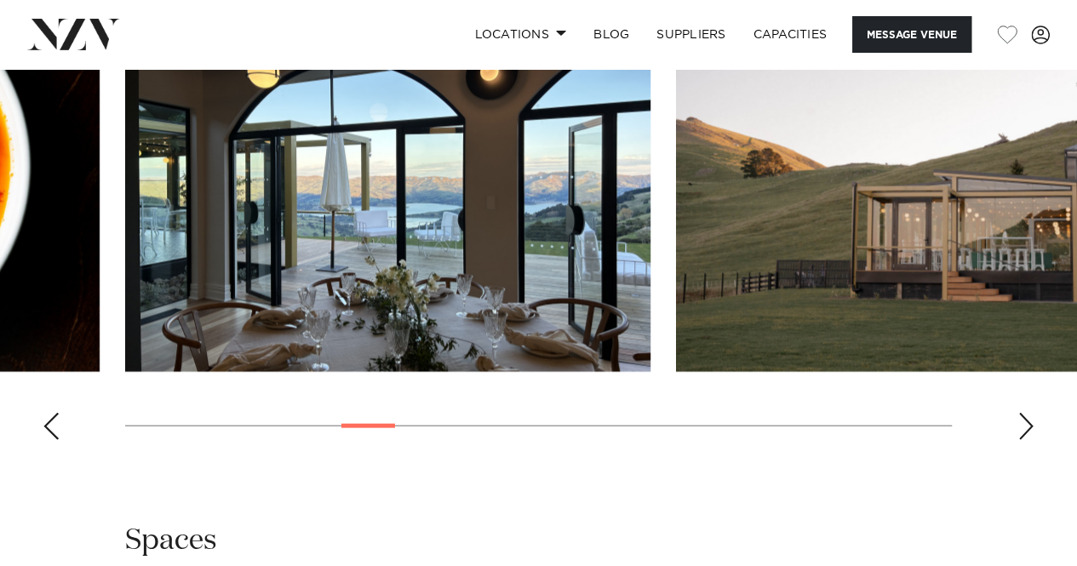
click at [1028, 440] on div "Next slide" at bounding box center [1026, 426] width 17 height 27
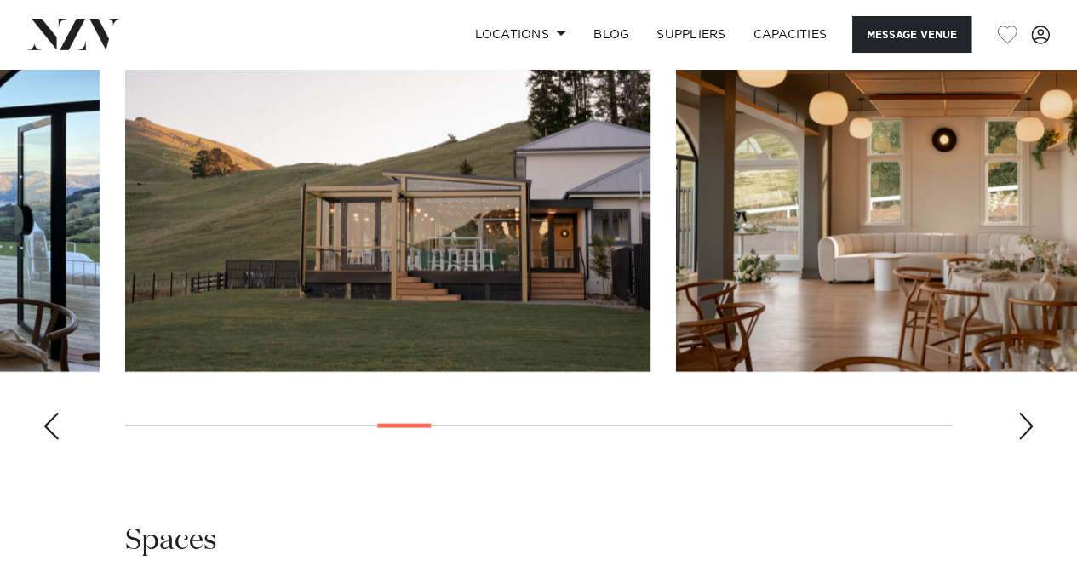
click at [1028, 440] on div "Next slide" at bounding box center [1026, 426] width 17 height 27
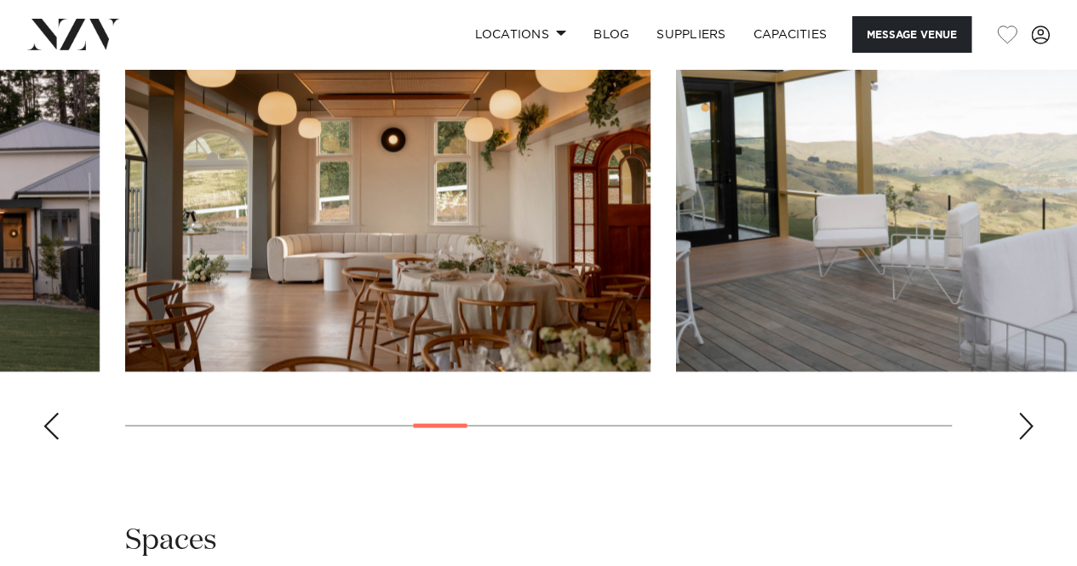
click at [1028, 440] on div "Next slide" at bounding box center [1026, 426] width 17 height 27
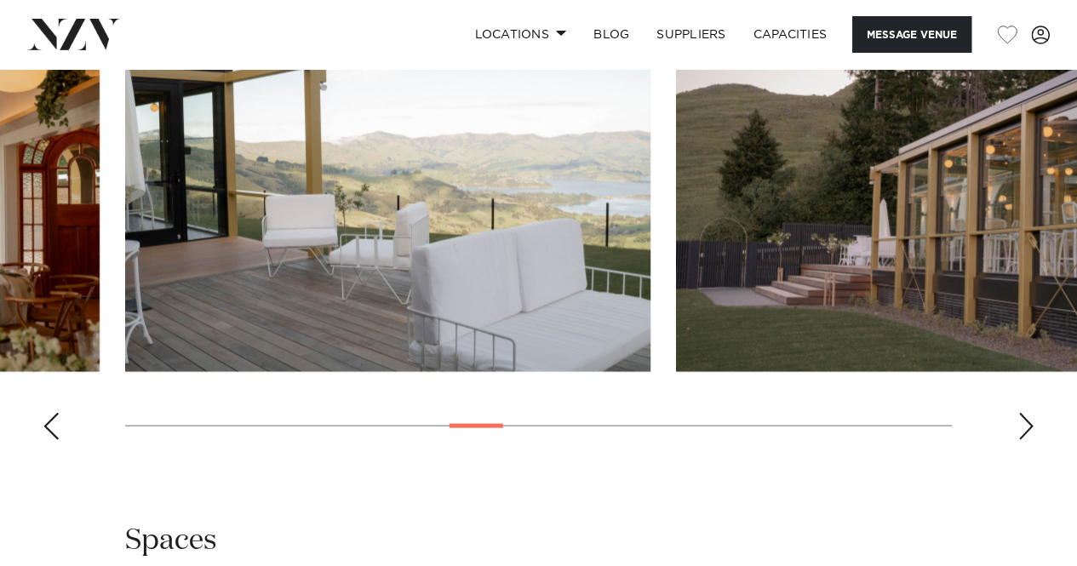
click at [1028, 440] on div "Next slide" at bounding box center [1026, 426] width 17 height 27
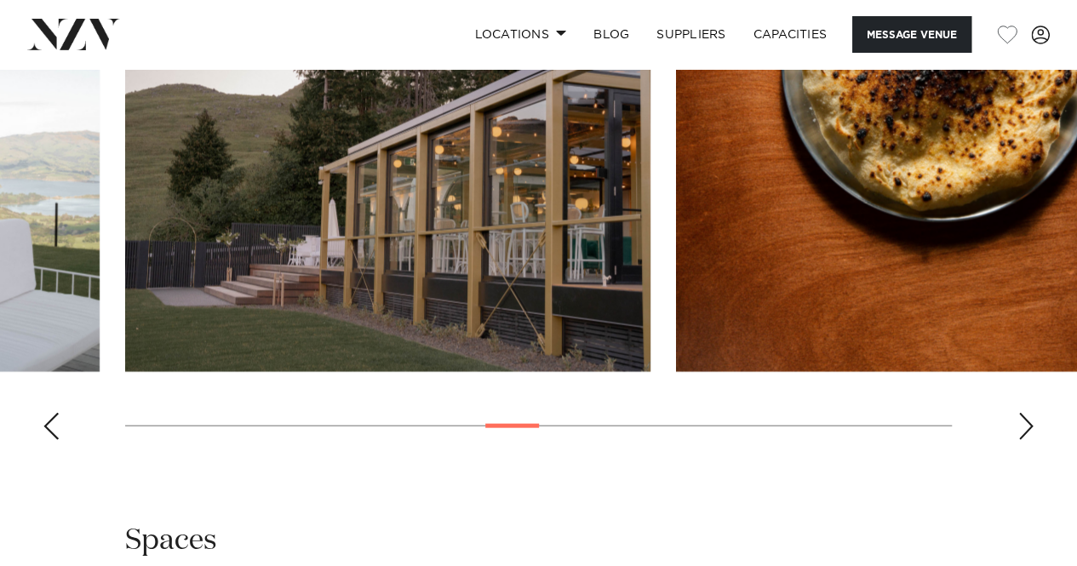
click at [1028, 440] on div "Next slide" at bounding box center [1026, 426] width 17 height 27
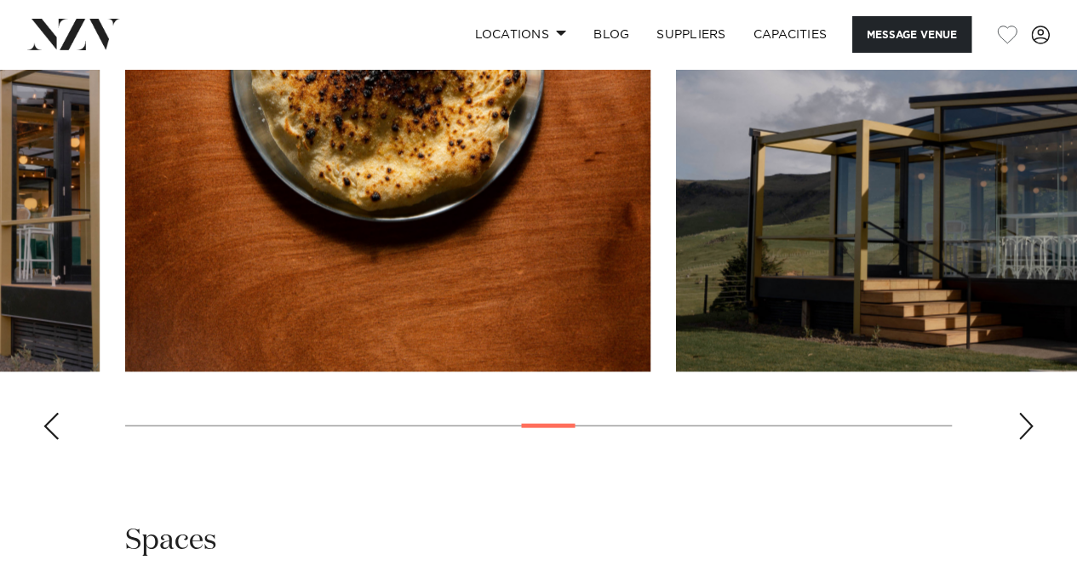
click at [1028, 440] on div "Next slide" at bounding box center [1026, 426] width 17 height 27
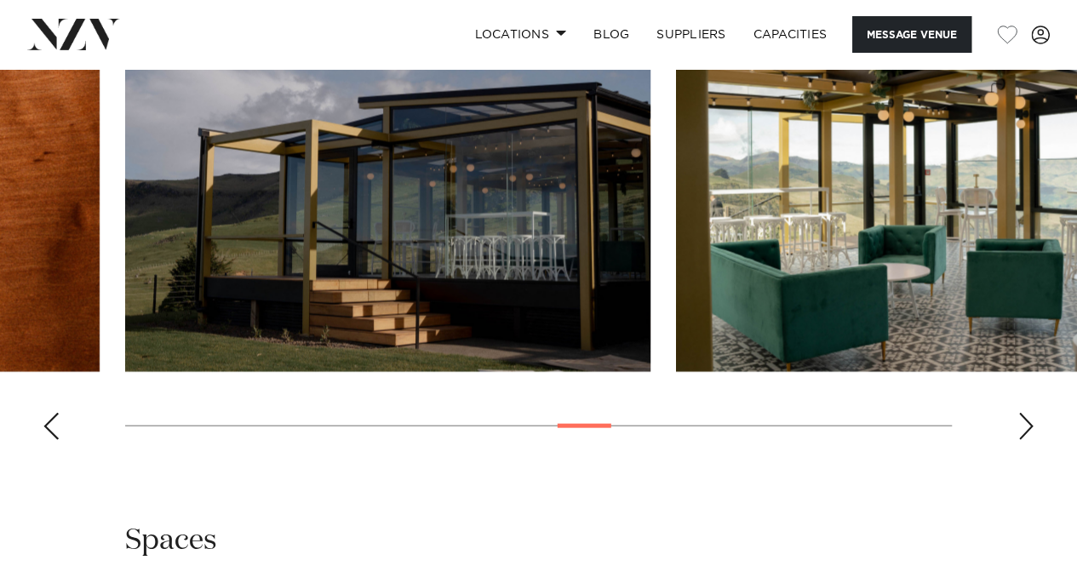
click at [1028, 440] on div "Next slide" at bounding box center [1026, 426] width 17 height 27
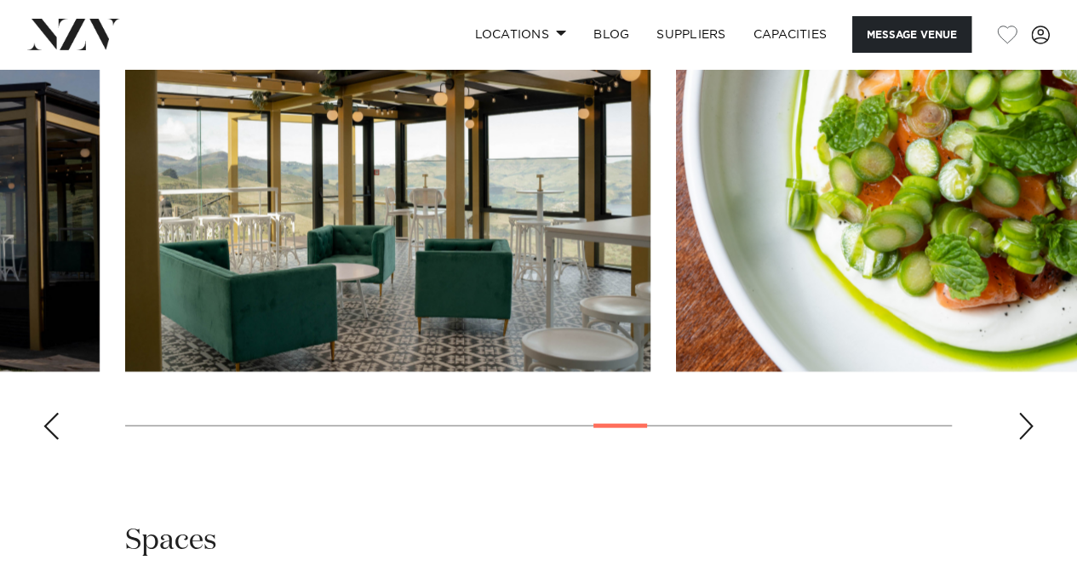
click at [1028, 440] on div "Next slide" at bounding box center [1026, 426] width 17 height 27
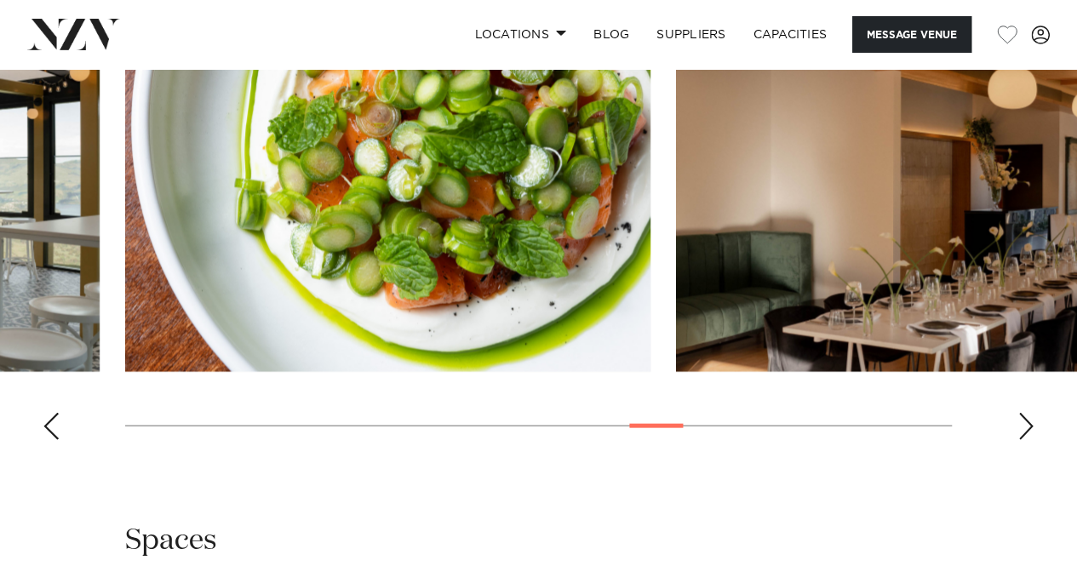
click at [1028, 440] on div "Next slide" at bounding box center [1026, 426] width 17 height 27
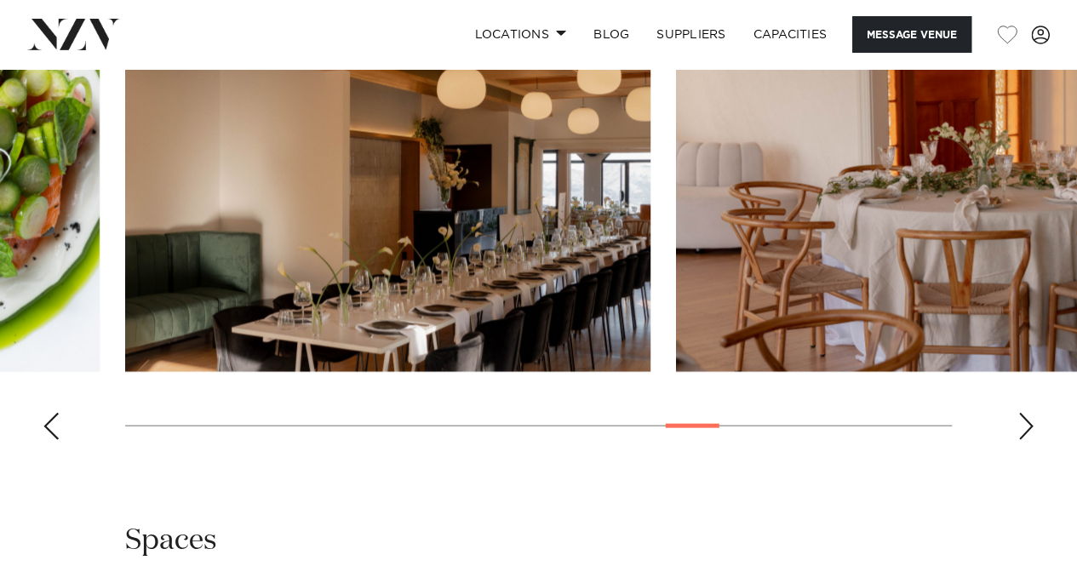
click at [1028, 440] on div "Next slide" at bounding box center [1026, 426] width 17 height 27
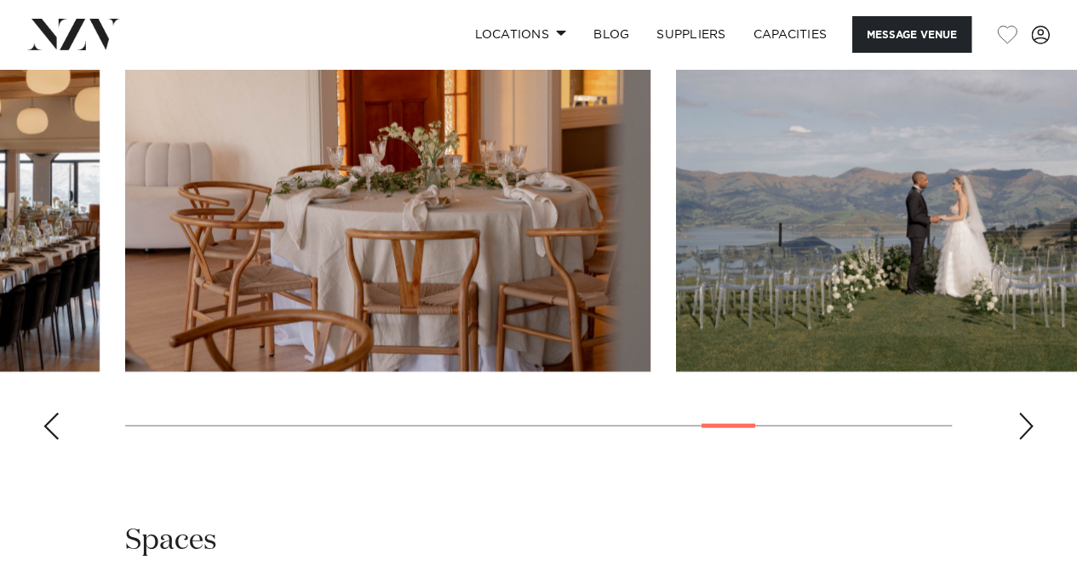
click at [1028, 440] on div "Next slide" at bounding box center [1026, 426] width 17 height 27
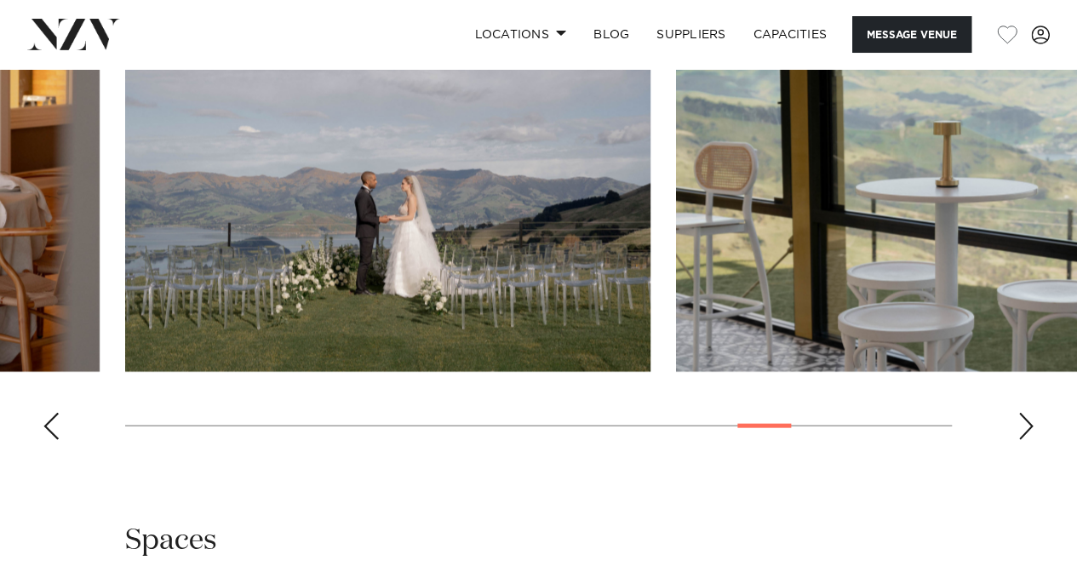
click at [1028, 440] on div "Next slide" at bounding box center [1026, 426] width 17 height 27
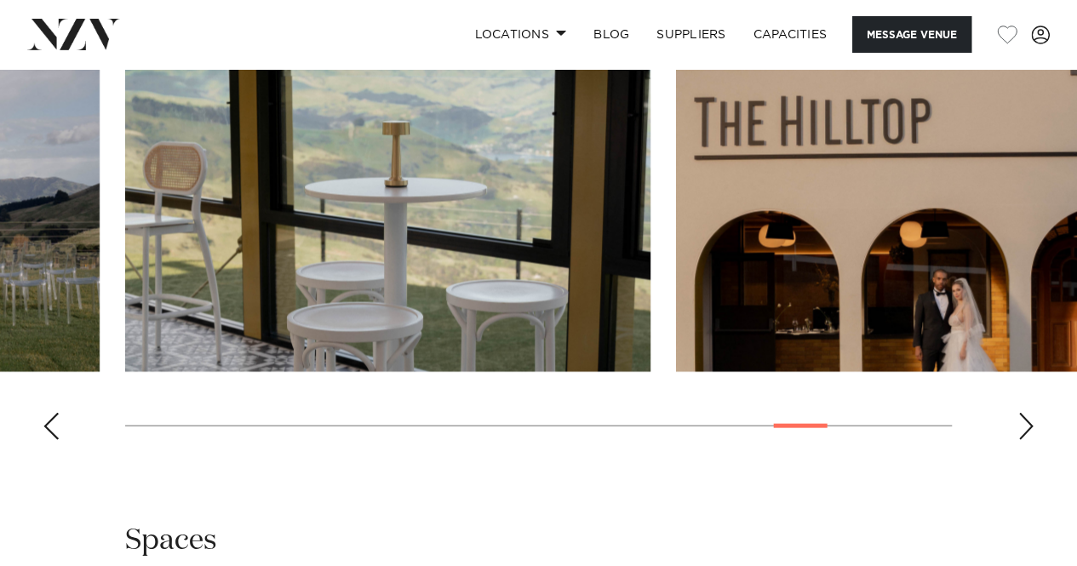
click at [1028, 440] on div "Next slide" at bounding box center [1026, 426] width 17 height 27
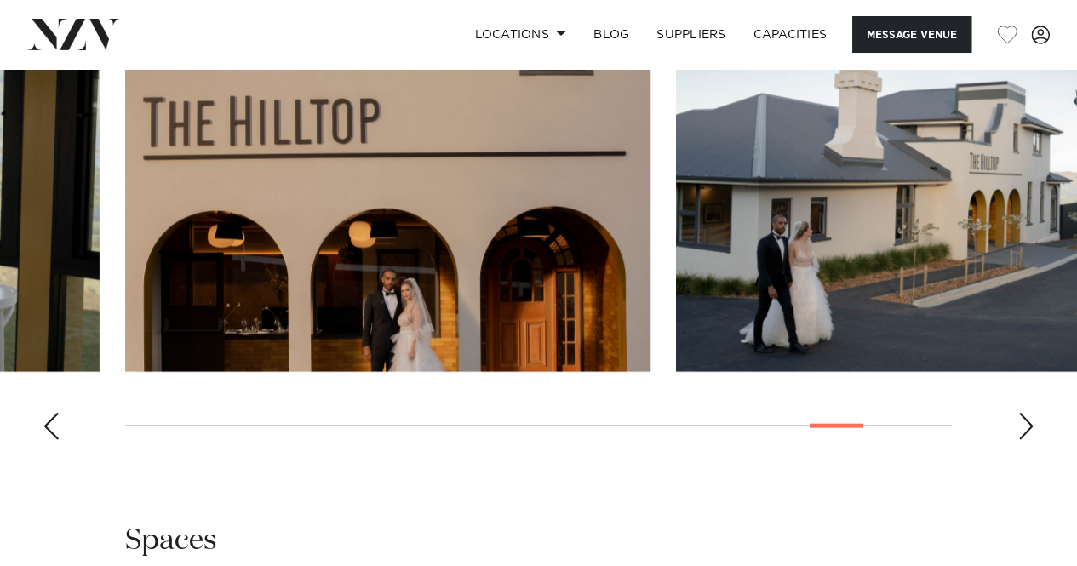
click at [1028, 440] on div "Next slide" at bounding box center [1026, 426] width 17 height 27
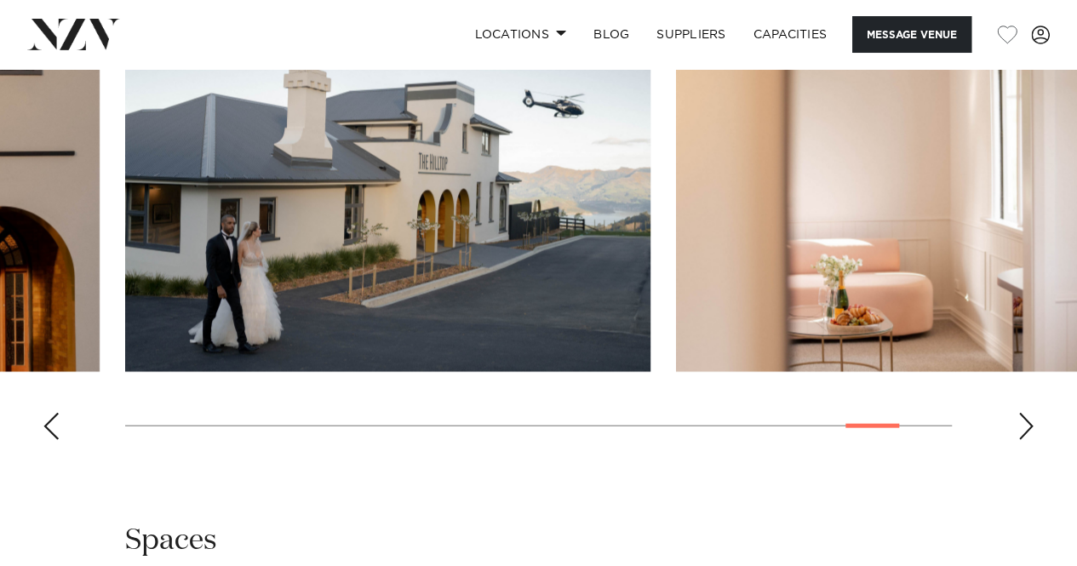
click at [1028, 440] on div "Next slide" at bounding box center [1026, 426] width 17 height 27
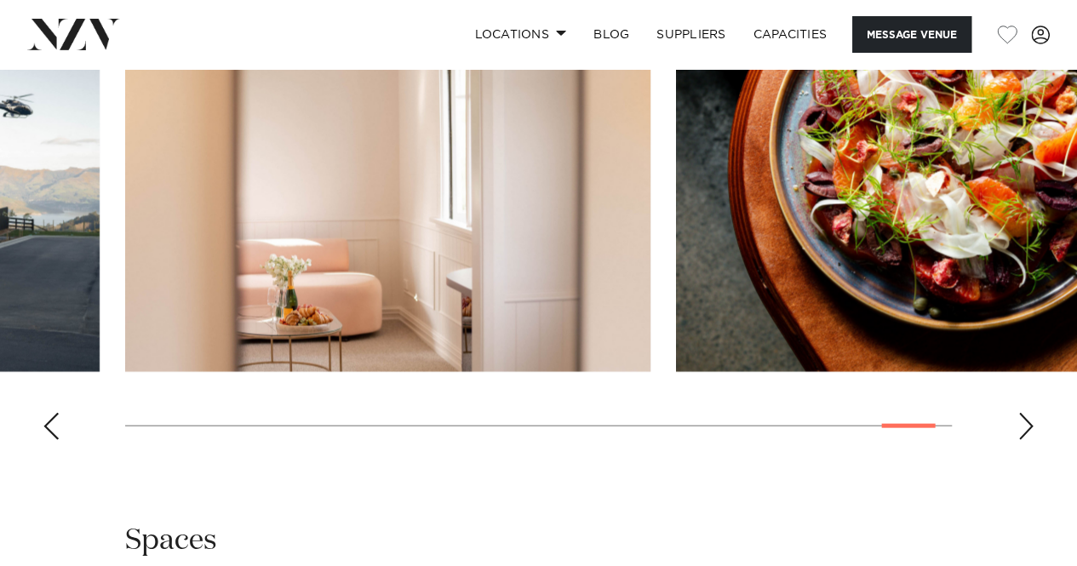
click at [1028, 440] on div "Next slide" at bounding box center [1026, 426] width 17 height 27
